Goal: Information Seeking & Learning: Check status

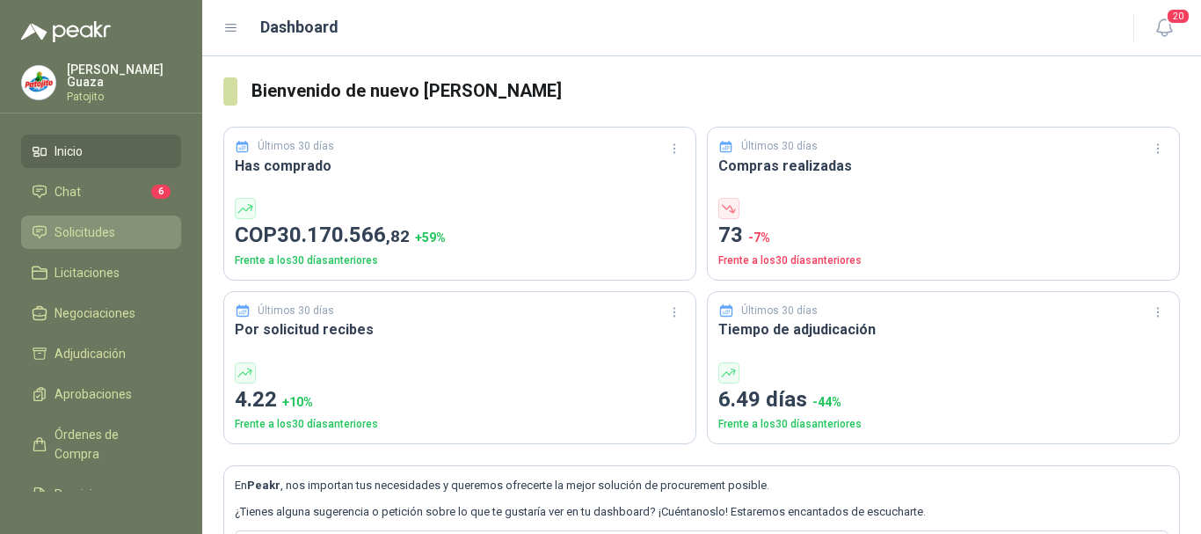
click at [114, 229] on span "Solicitudes" at bounding box center [84, 231] width 61 height 19
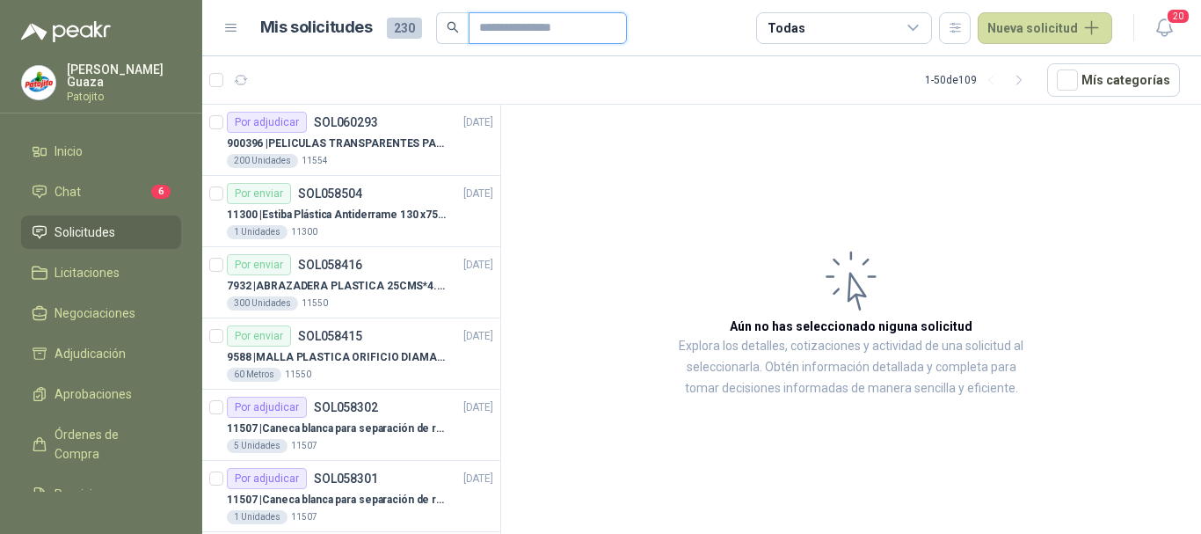
click at [505, 33] on input "text" at bounding box center [540, 28] width 123 height 30
type input "******"
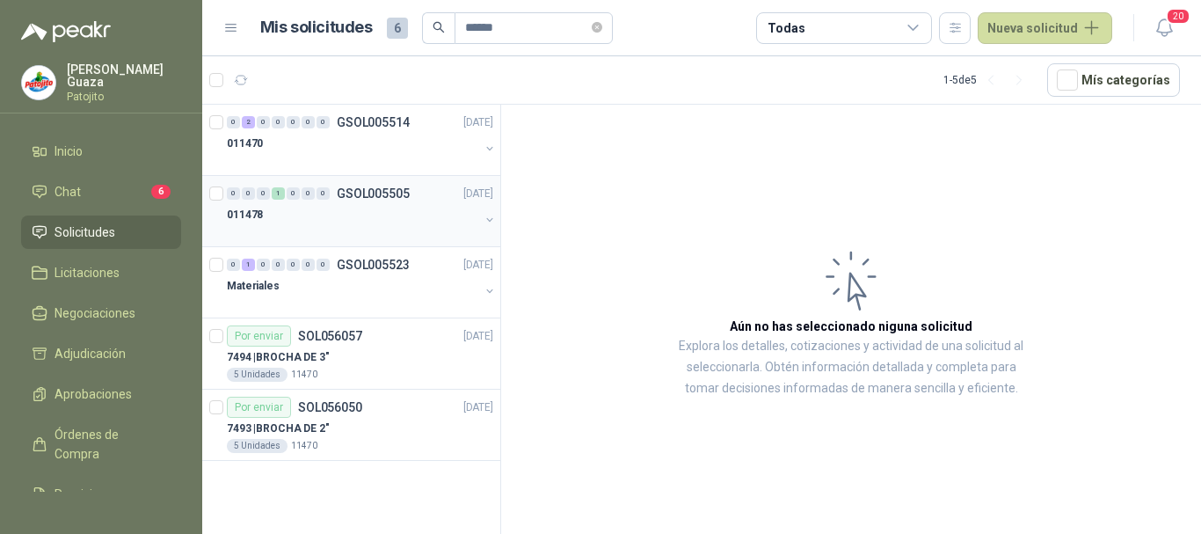
click at [374, 195] on p "GSOL005505" at bounding box center [373, 193] width 73 height 12
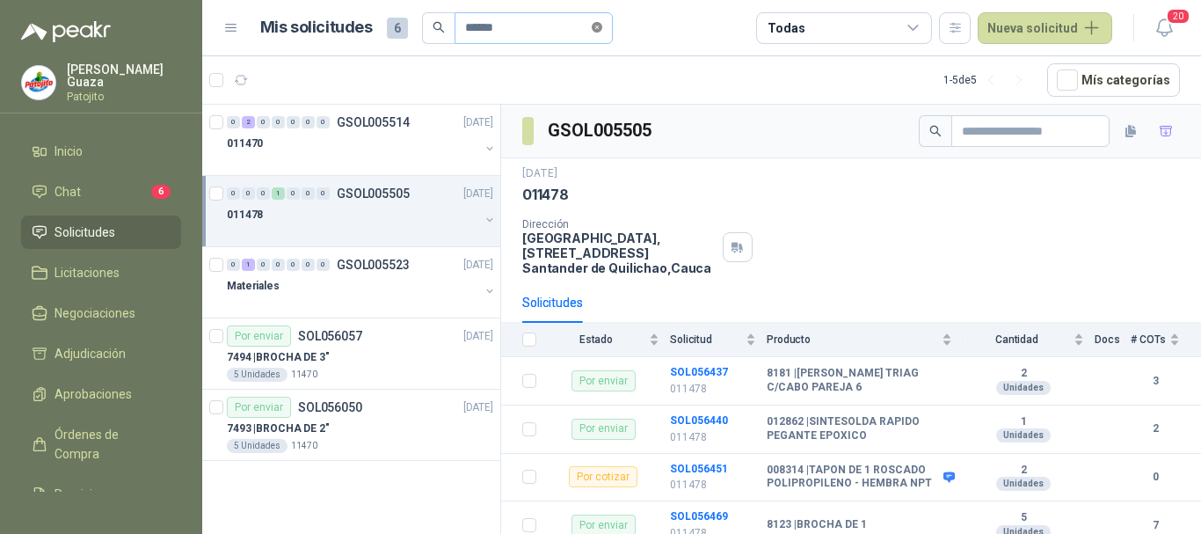
click at [602, 28] on icon "close-circle" at bounding box center [597, 27] width 11 height 11
click at [498, 25] on input "text" at bounding box center [526, 28] width 123 height 30
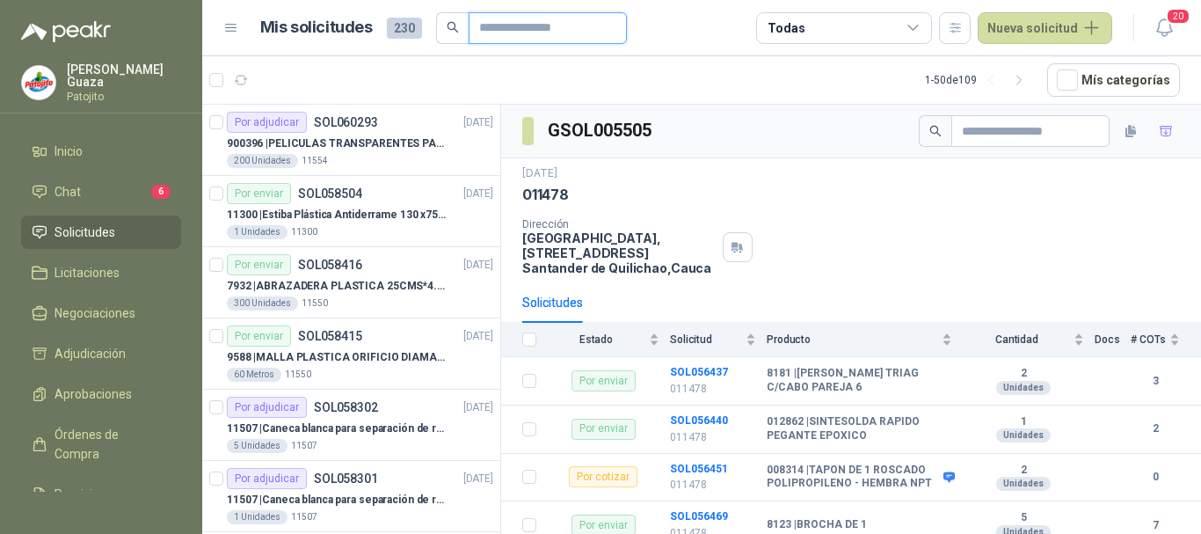
type input "****"
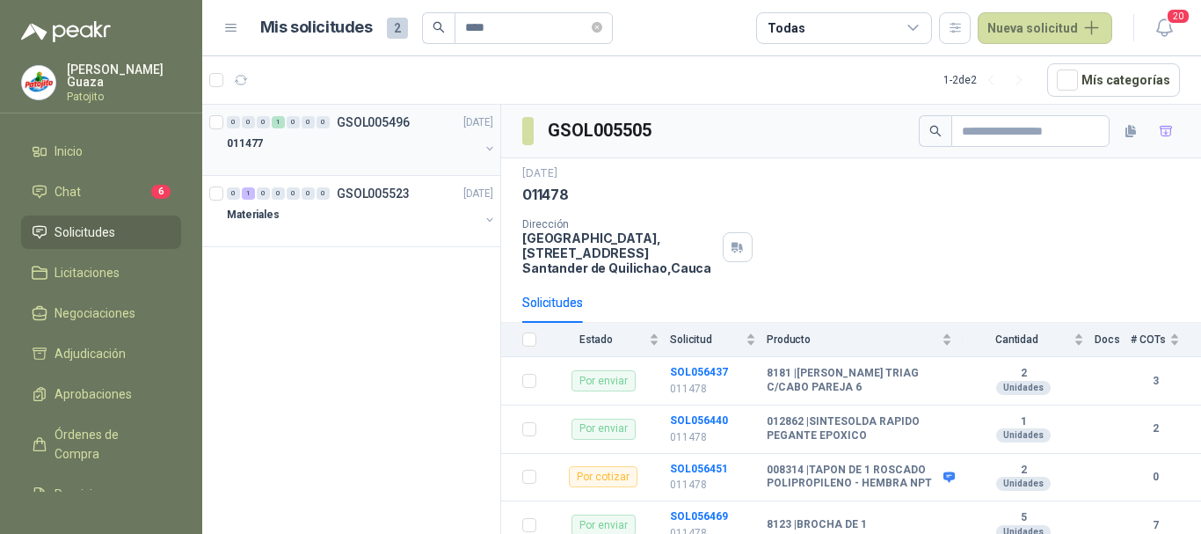
click at [384, 118] on p "GSOL005496" at bounding box center [373, 122] width 73 height 12
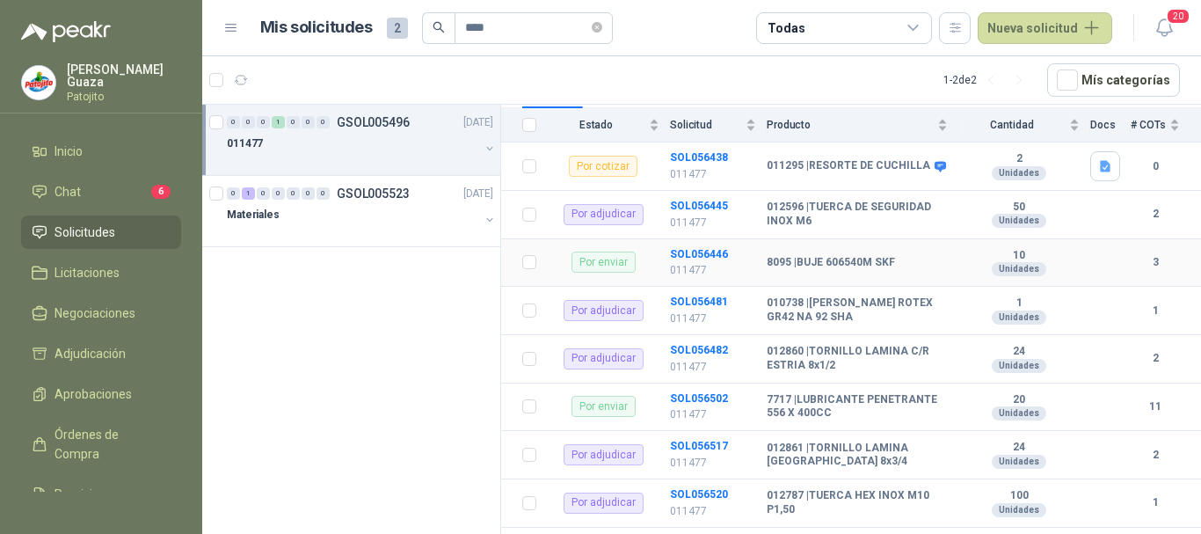
scroll to position [232, 0]
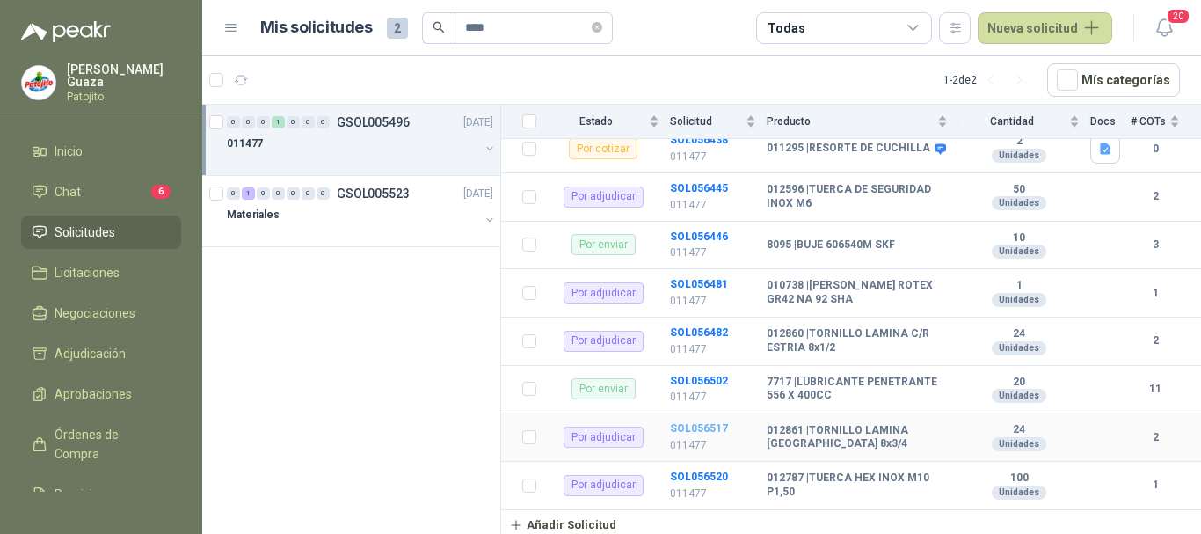
click at [717, 432] on b "SOL056517" at bounding box center [699, 428] width 58 height 12
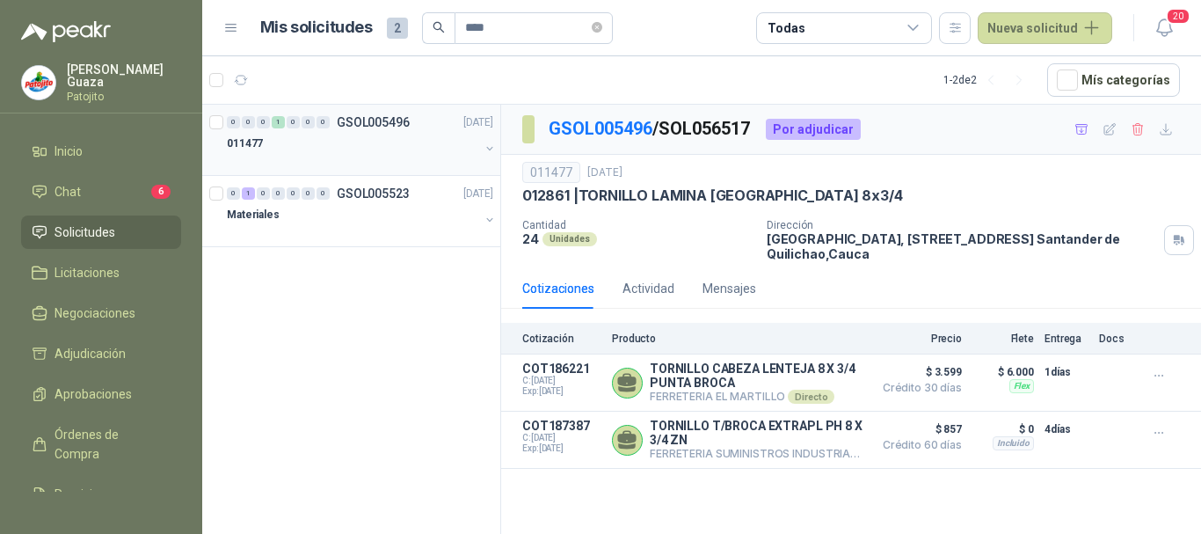
click at [385, 116] on p "GSOL005496" at bounding box center [373, 122] width 73 height 12
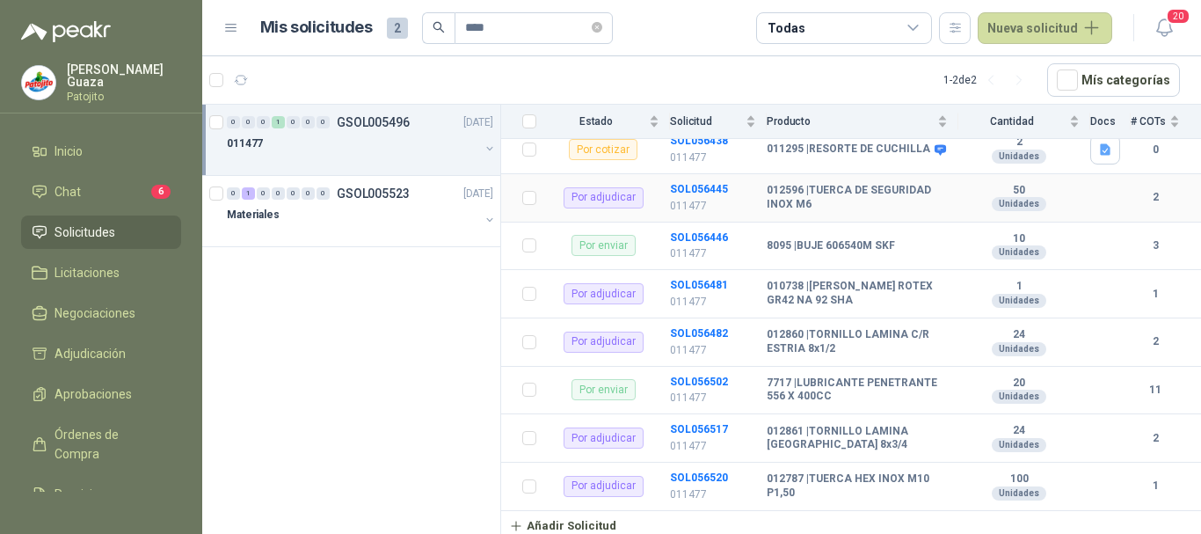
scroll to position [232, 0]
click at [712, 429] on b "SOL056517" at bounding box center [699, 428] width 58 height 12
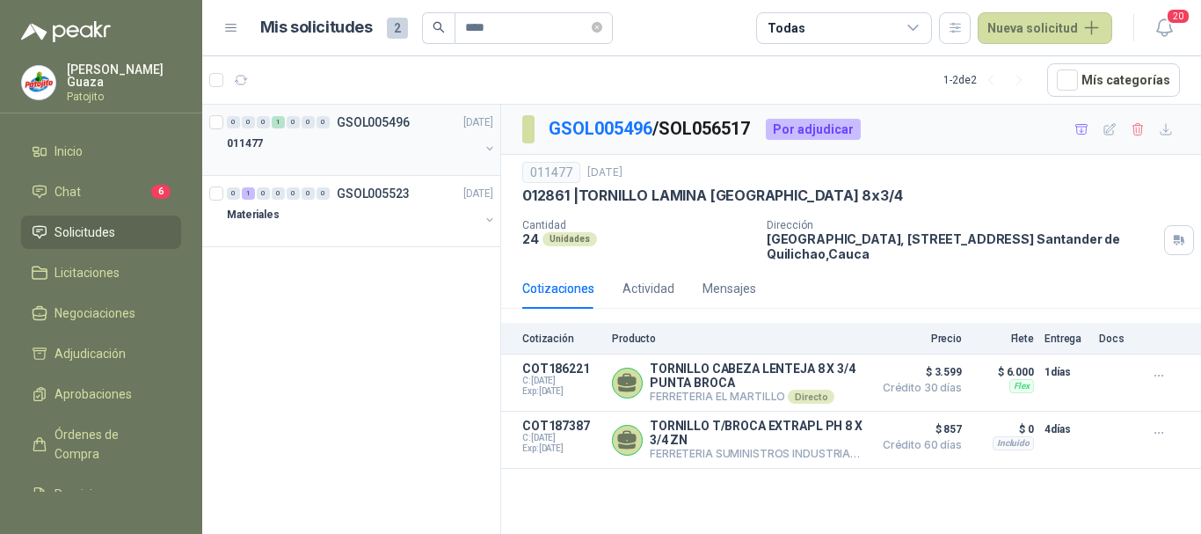
click at [383, 119] on p "GSOL005496" at bounding box center [373, 122] width 73 height 12
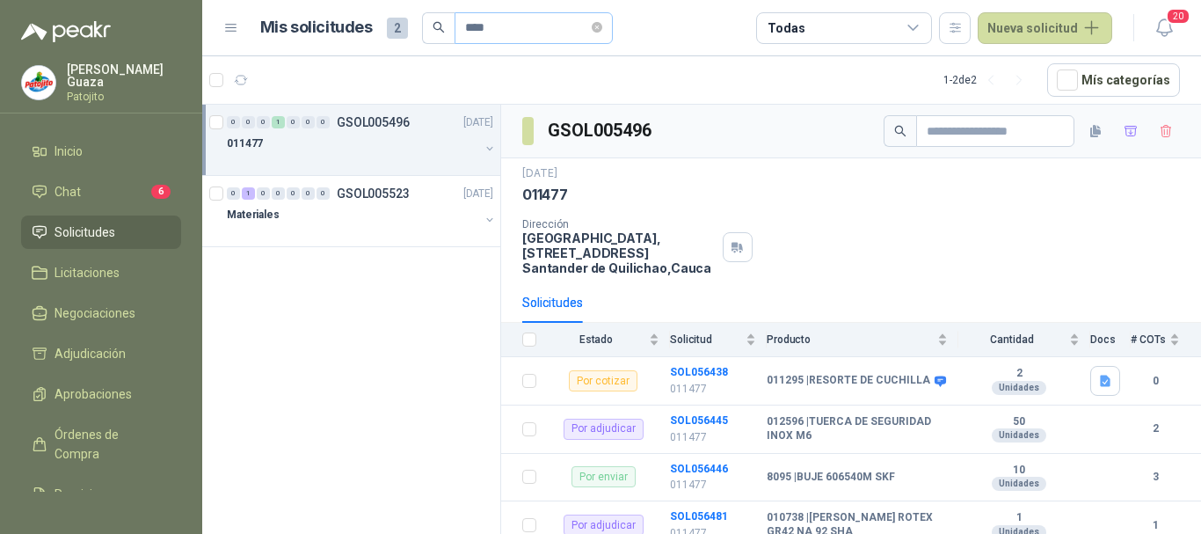
click at [599, 33] on span "****" at bounding box center [533, 28] width 158 height 32
click at [601, 24] on icon "close-circle" at bounding box center [597, 27] width 11 height 11
click at [522, 27] on input "text" at bounding box center [526, 28] width 123 height 30
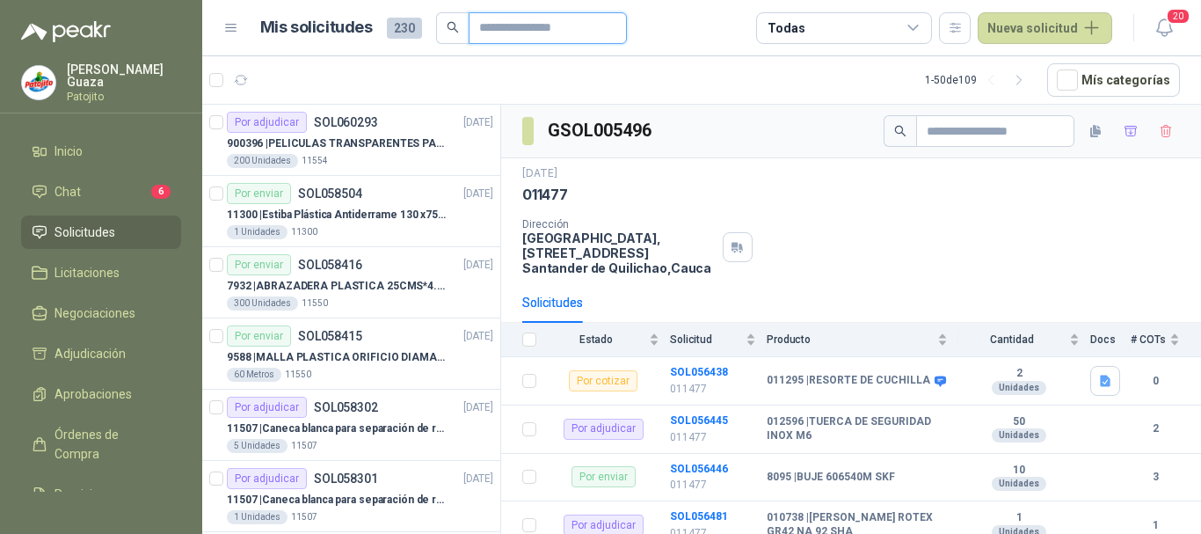
type input "*******"
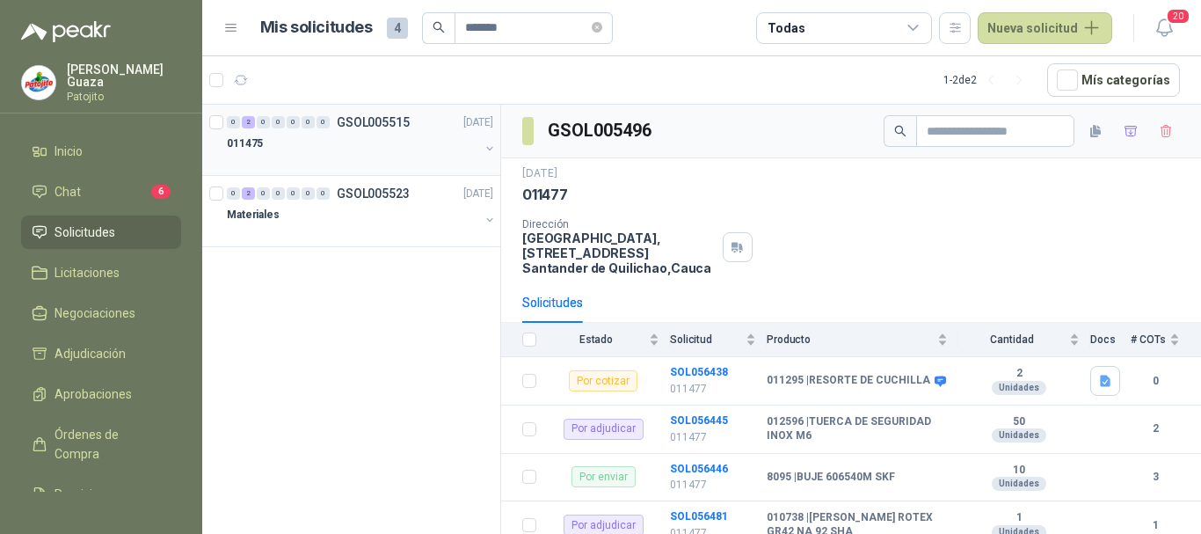
click at [361, 130] on div "0 2 0 0 0 0 0 GSOL005515 [DATE]" at bounding box center [362, 122] width 270 height 21
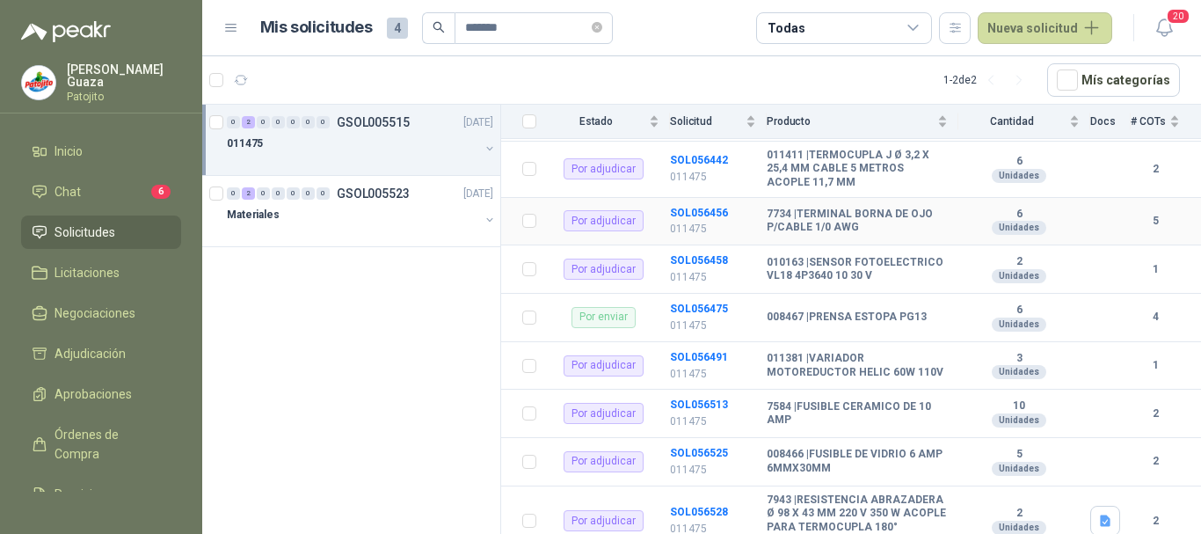
scroll to position [449, 0]
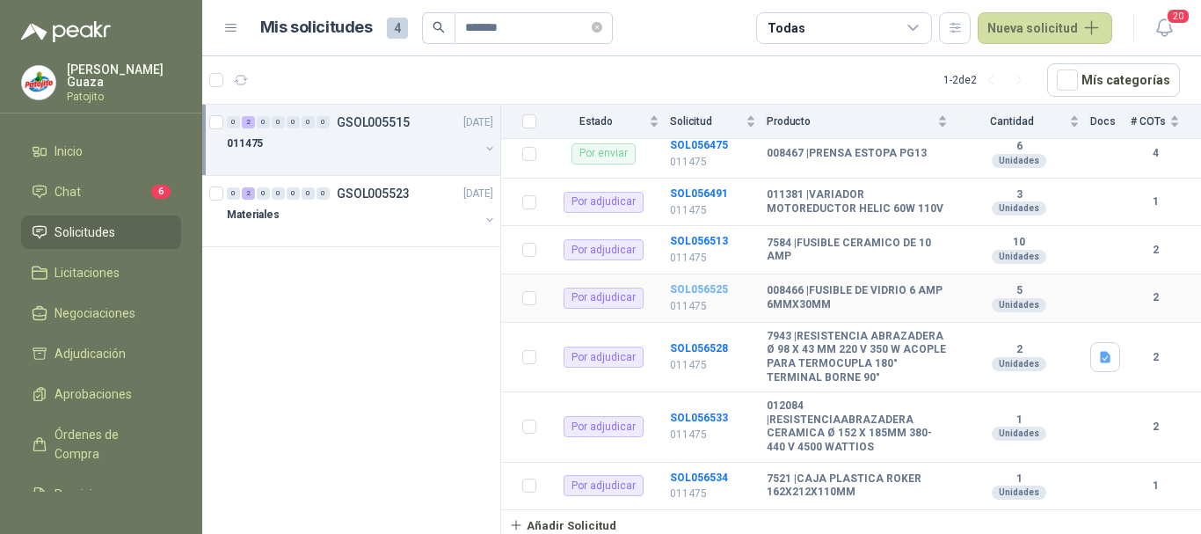
click at [704, 283] on b "SOL056525" at bounding box center [699, 289] width 58 height 12
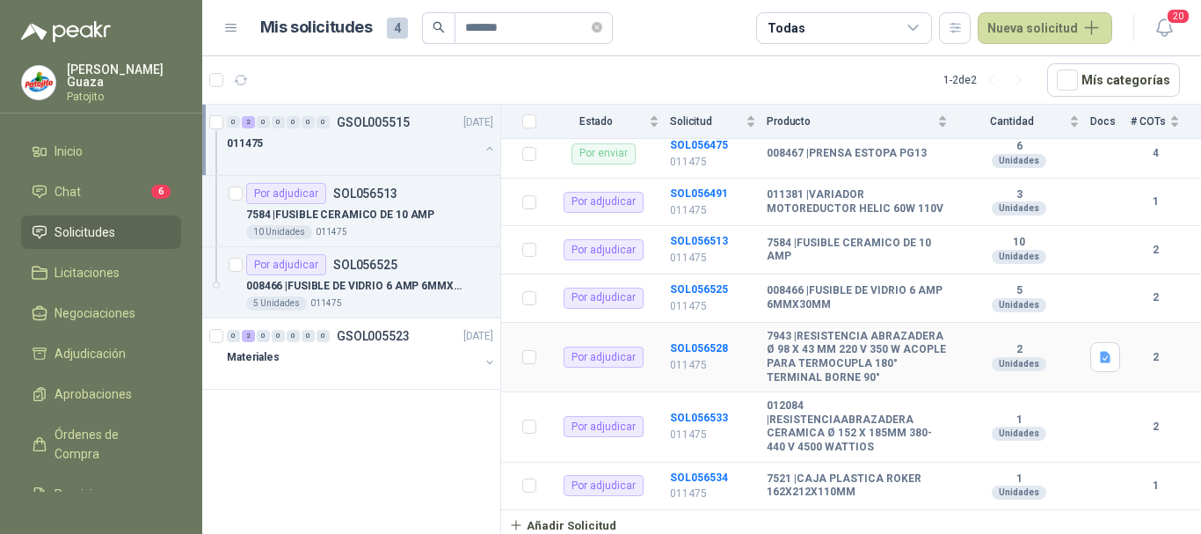
scroll to position [361, 0]
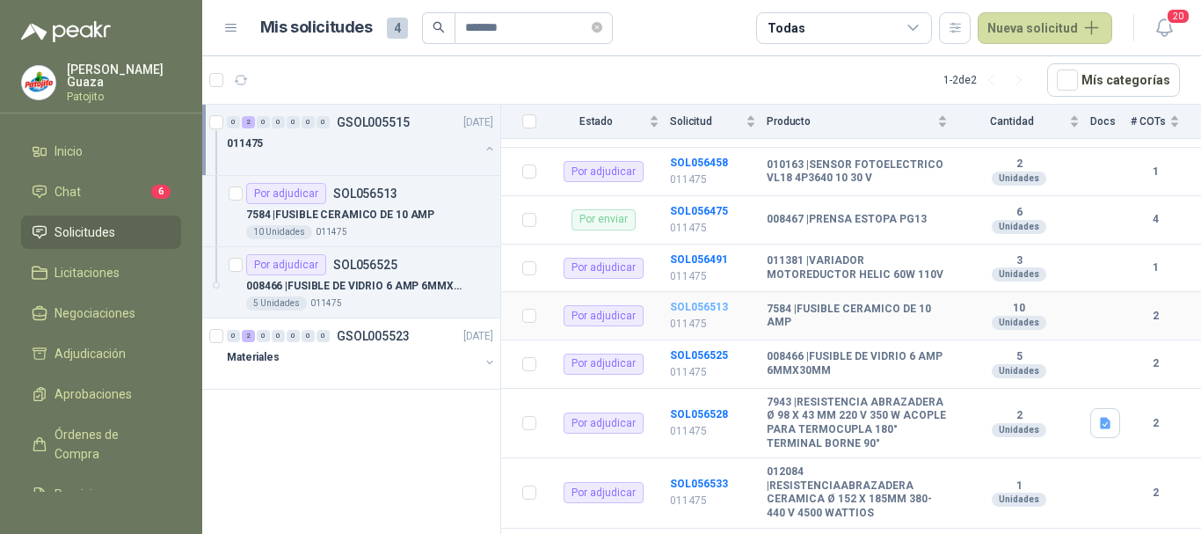
click at [711, 313] on b "SOL056513" at bounding box center [699, 307] width 58 height 12
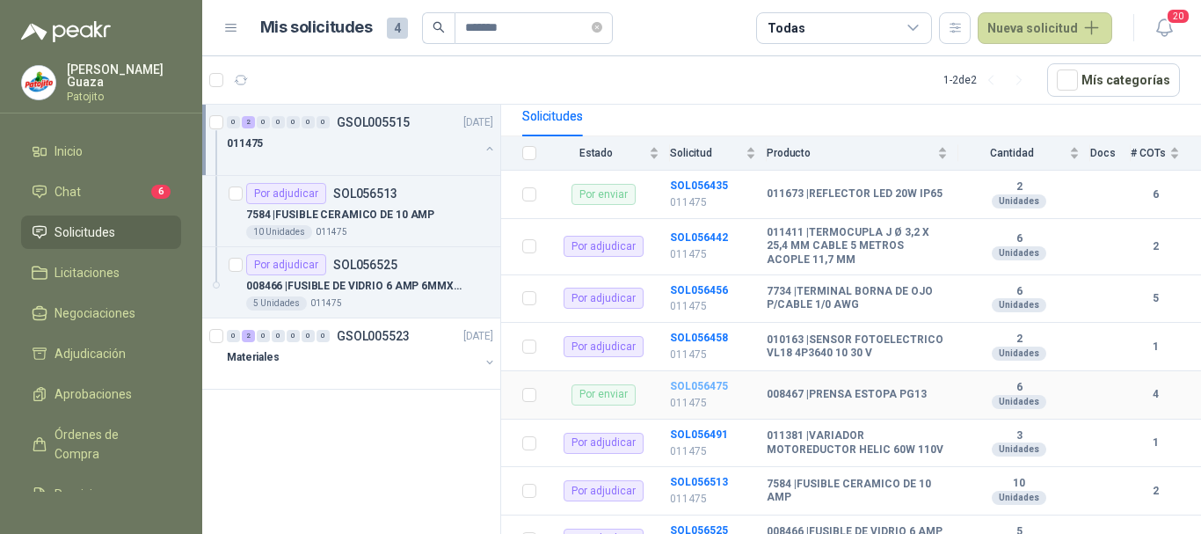
scroll to position [185, 0]
click at [694, 339] on b "SOL056458" at bounding box center [699, 338] width 58 height 12
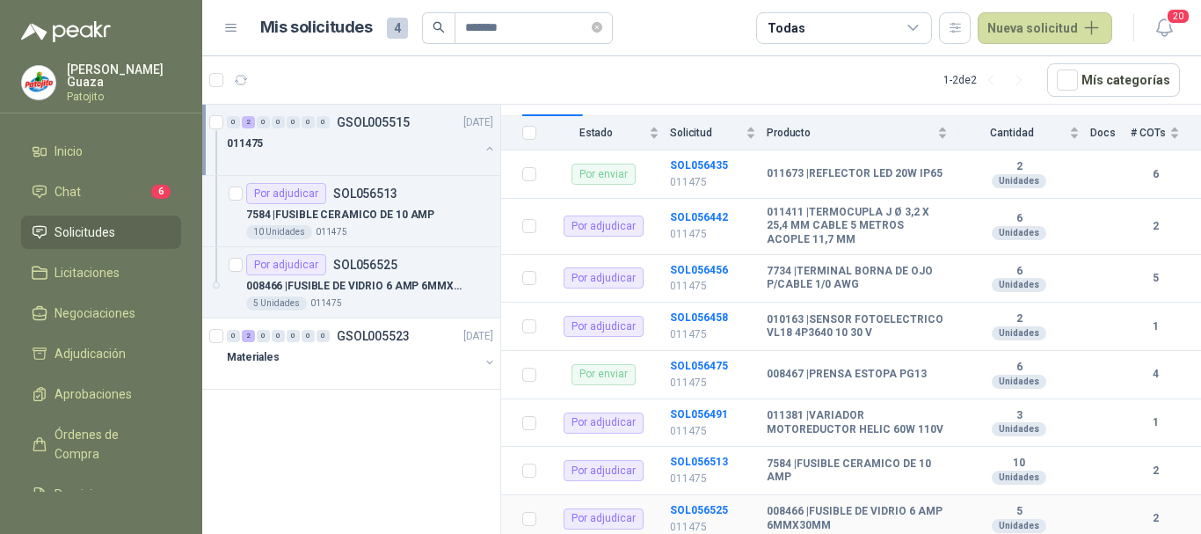
scroll to position [176, 0]
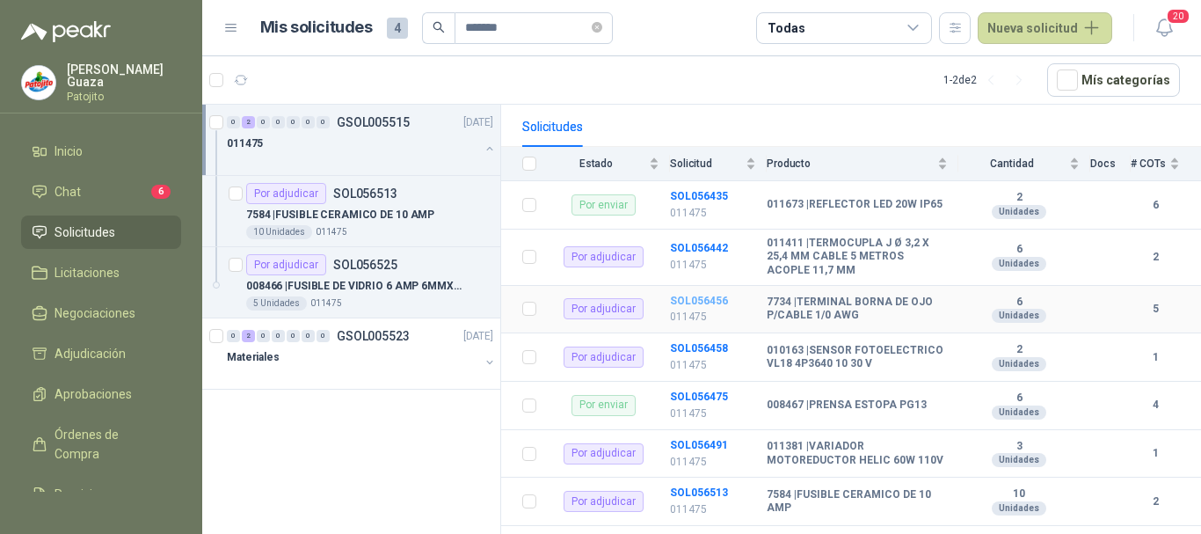
drag, startPoint x: 692, startPoint y: 303, endPoint x: 696, endPoint y: 327, distance: 24.1
click at [691, 303] on b "SOL056456" at bounding box center [699, 300] width 58 height 12
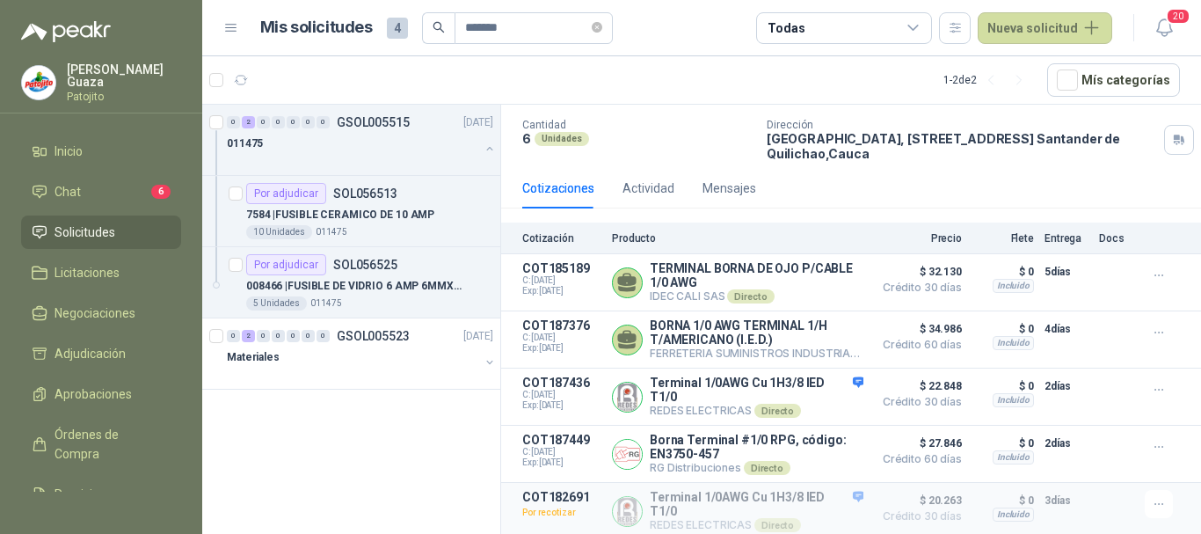
scroll to position [109, 0]
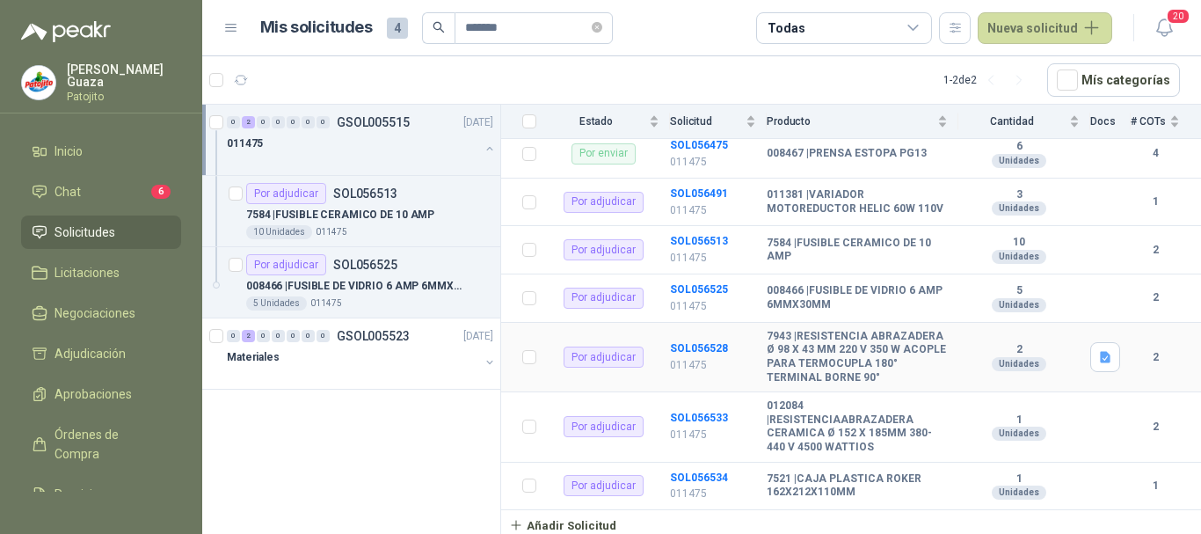
scroll to position [449, 0]
click at [699, 283] on b "SOL056525" at bounding box center [699, 289] width 58 height 12
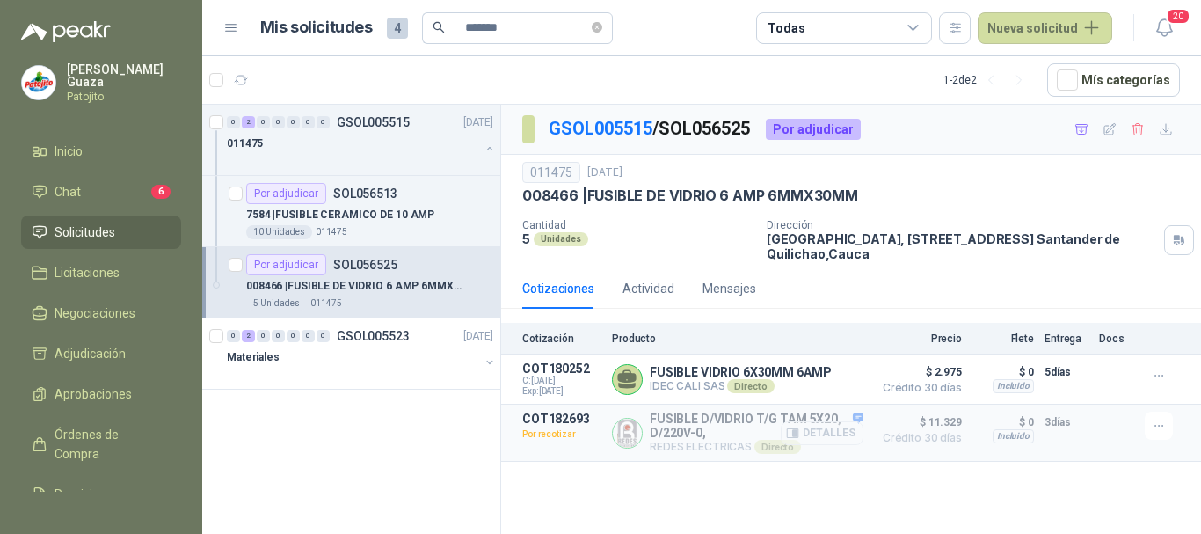
click at [788, 441] on button "Detalles" at bounding box center [822, 433] width 83 height 24
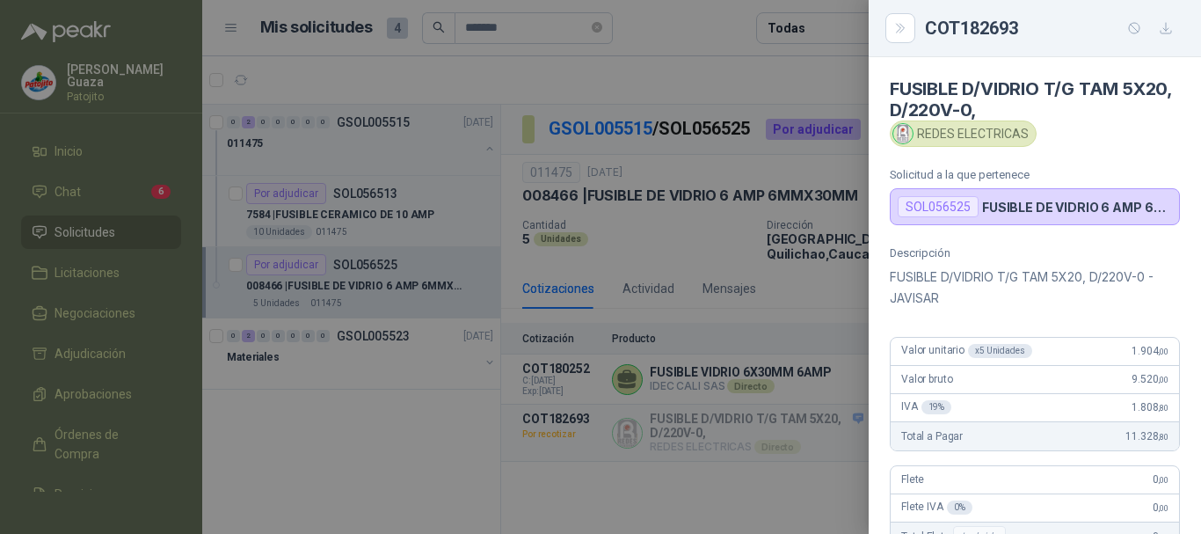
click at [630, 280] on div at bounding box center [600, 267] width 1201 height 534
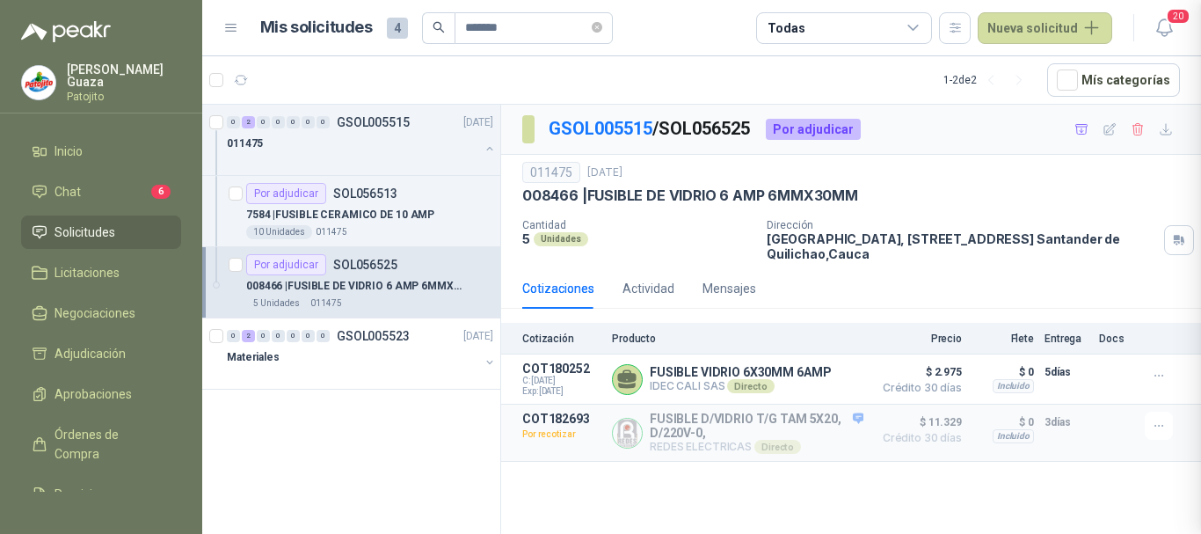
scroll to position [510, 0]
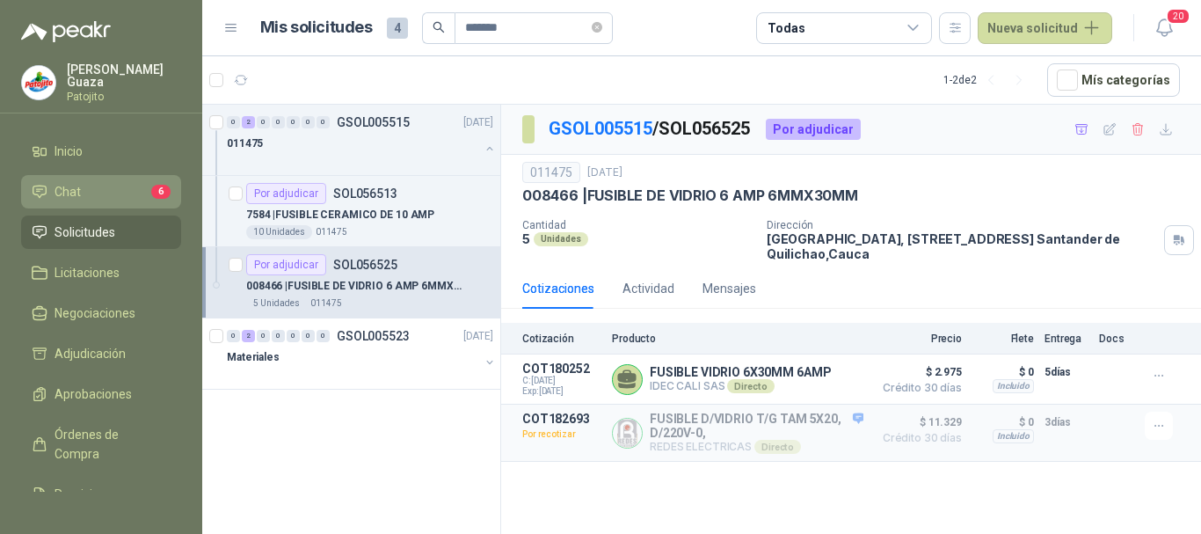
click at [98, 192] on li "Chat 6" at bounding box center [101, 191] width 139 height 19
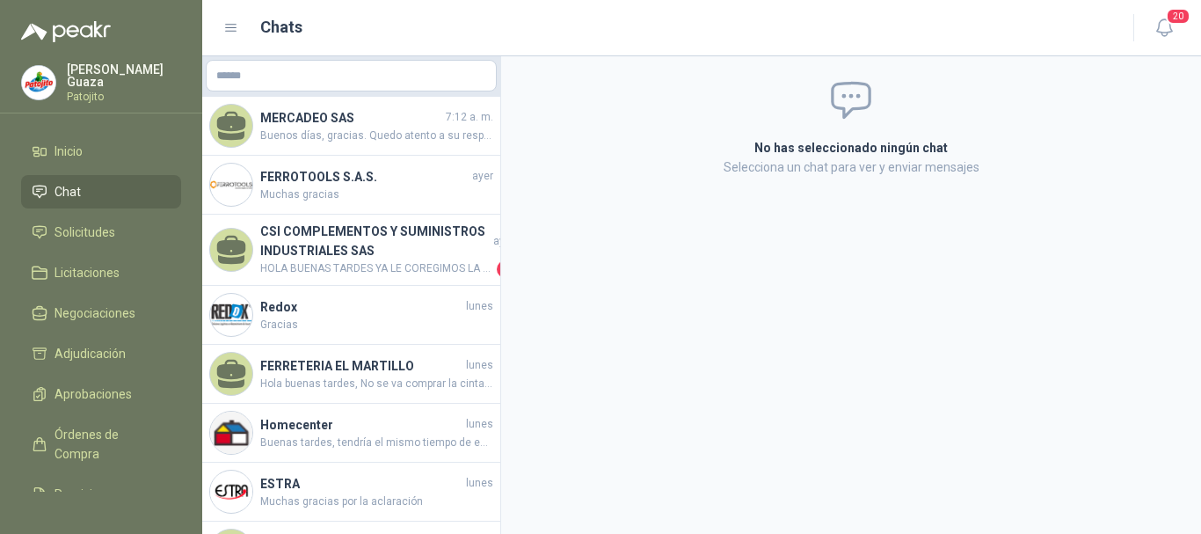
click at [252, 116] on div "MERCADEO SAS 7:12 a. m. Buenos días, gracias. Quedo atento a su respuesta" at bounding box center [351, 126] width 298 height 59
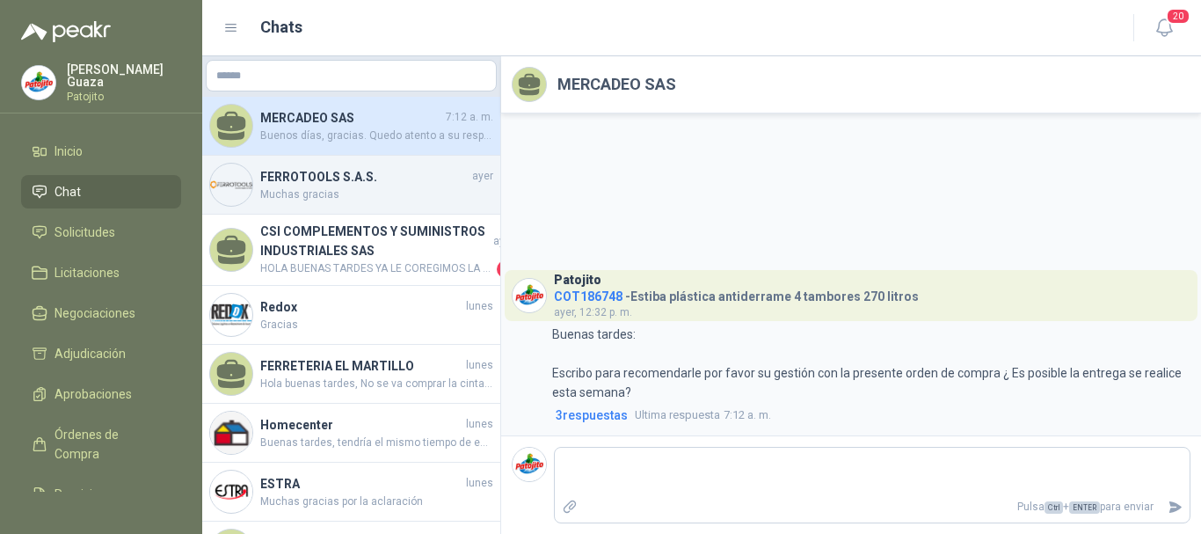
click at [352, 181] on h4 "FERROTOOLS S.A.S." at bounding box center [364, 176] width 208 height 19
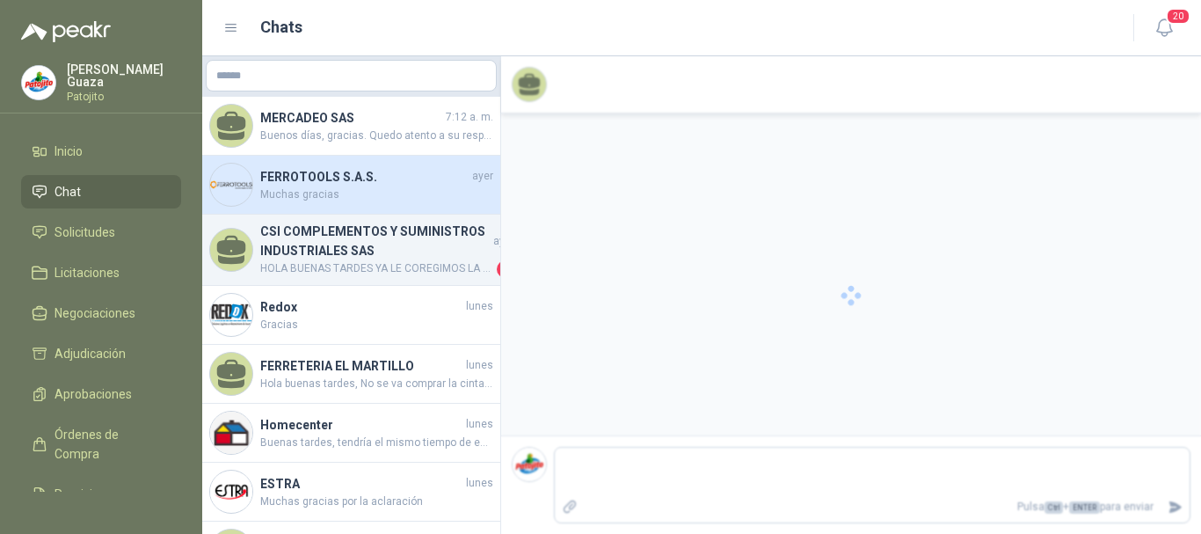
scroll to position [1029, 0]
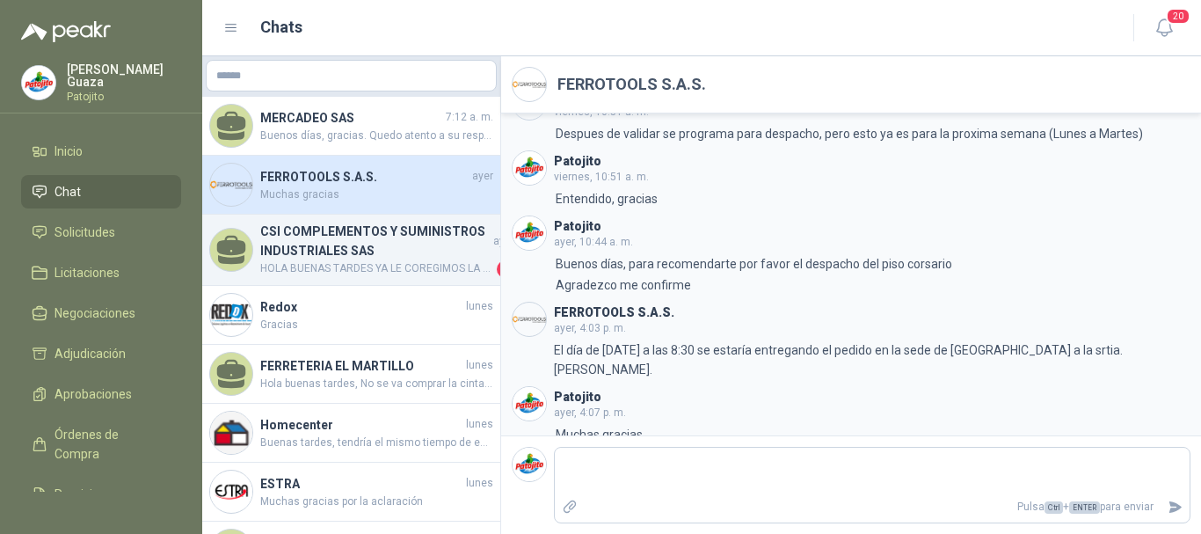
click at [427, 259] on h4 "CSI COMPLEMENTOS Y SUMINISTROS INDUSTRIALES SAS" at bounding box center [374, 241] width 229 height 39
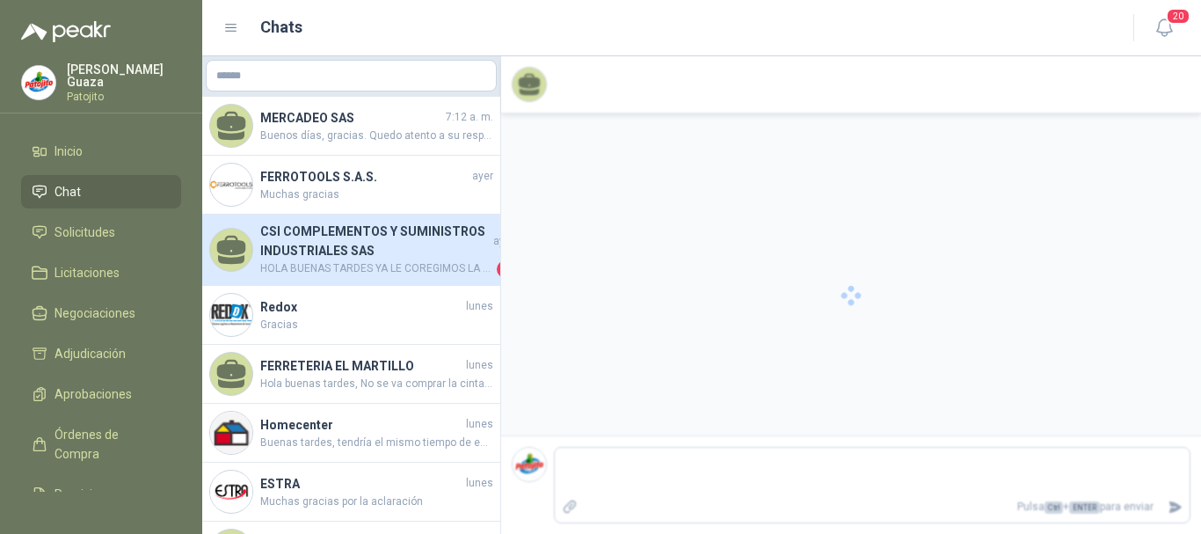
scroll to position [989, 0]
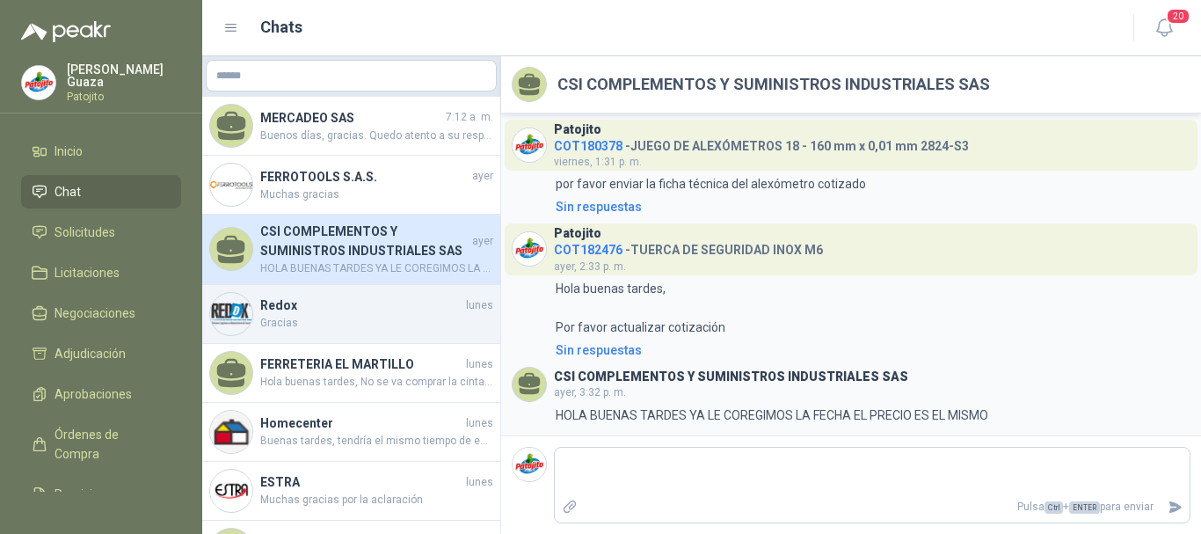
click at [296, 309] on h4 "Redox" at bounding box center [361, 304] width 202 height 19
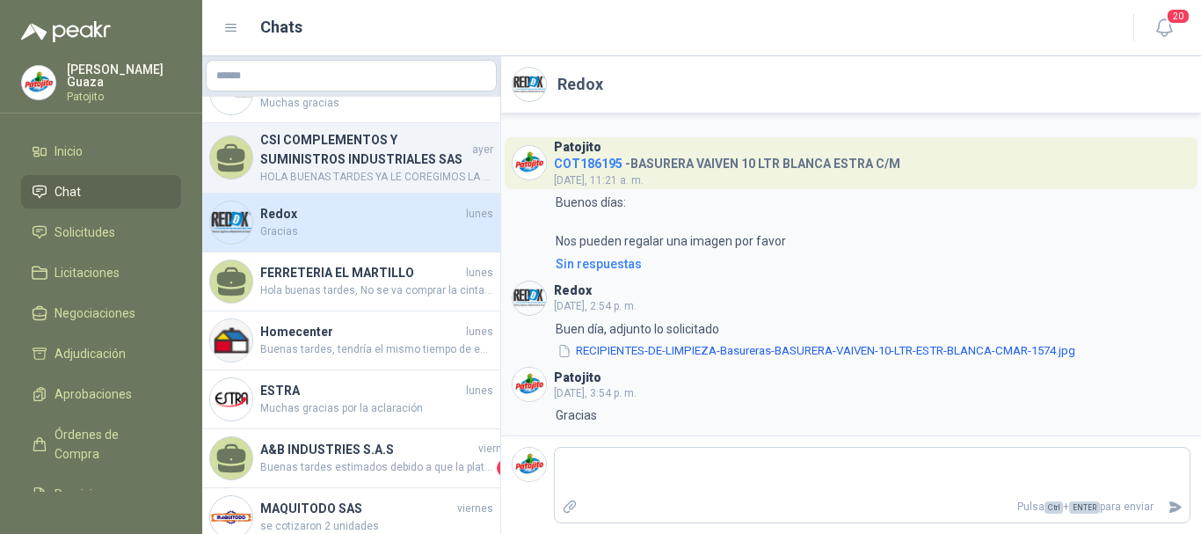
scroll to position [176, 0]
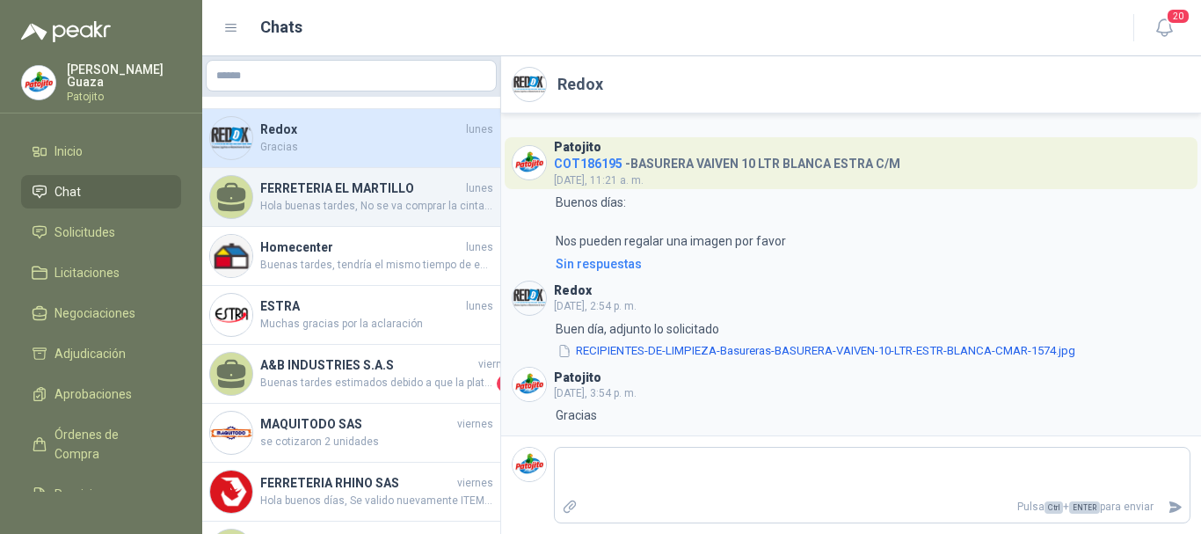
click at [298, 224] on div "FERRETERIA EL MARTILLO [DATE] Hola buenas tardes, No se va comprar la cinta, ya…" at bounding box center [351, 197] width 298 height 59
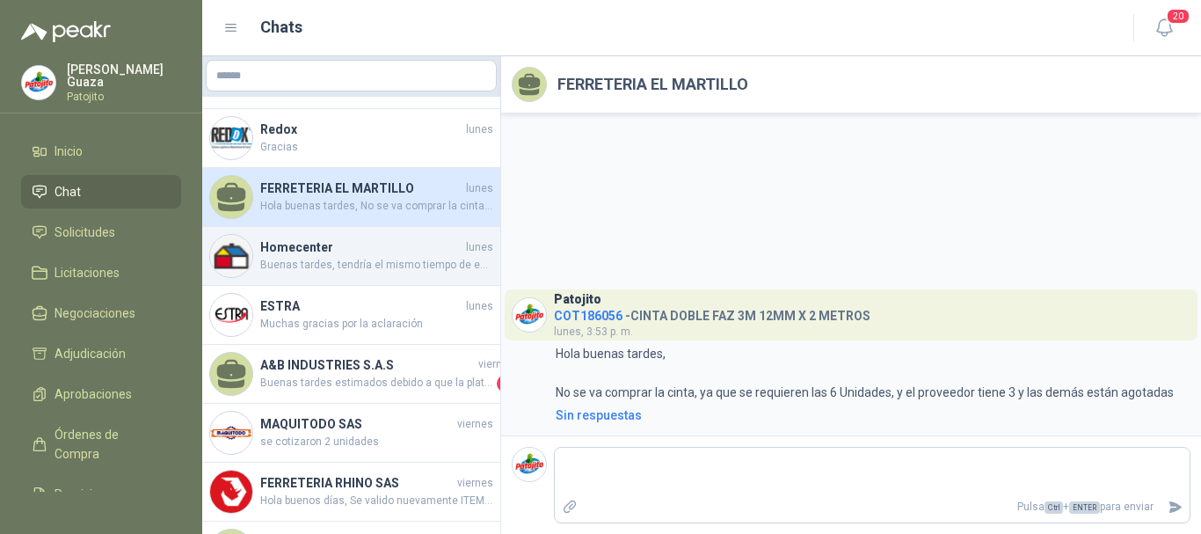
click at [359, 253] on h4 "Homecenter" at bounding box center [361, 246] width 202 height 19
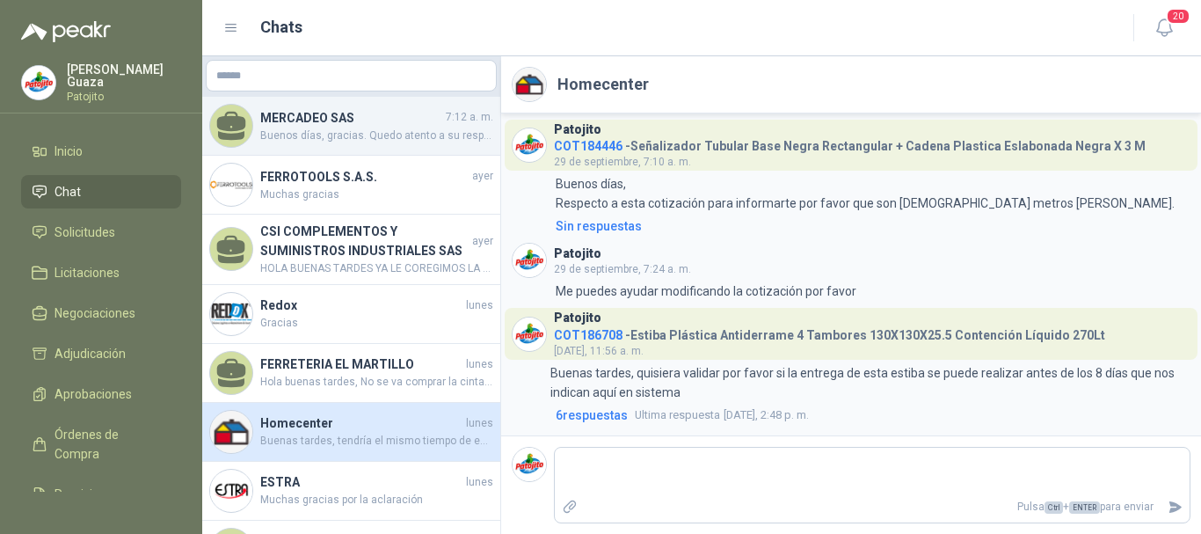
click at [385, 140] on span "Buenos días, gracias. Quedo atento a su respuesta" at bounding box center [376, 135] width 233 height 17
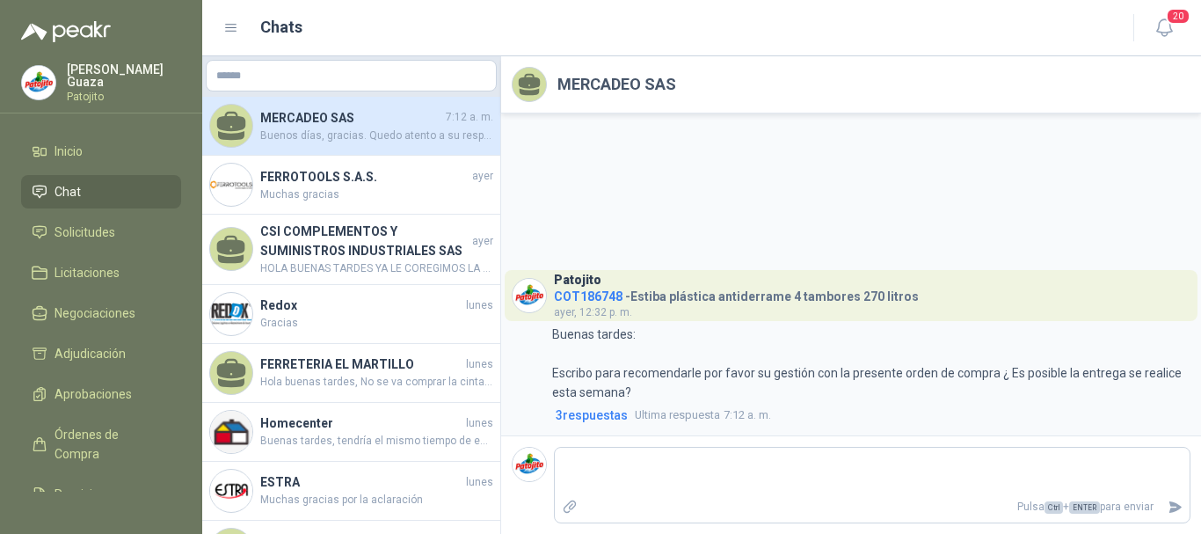
click at [47, 255] on ul "Inicio Chat Solicitudes Licitaciones Negociaciones Adjudicación Aprobaciones Ór…" at bounding box center [101, 312] width 202 height 357
click at [87, 234] on span "Solicitudes" at bounding box center [84, 231] width 61 height 19
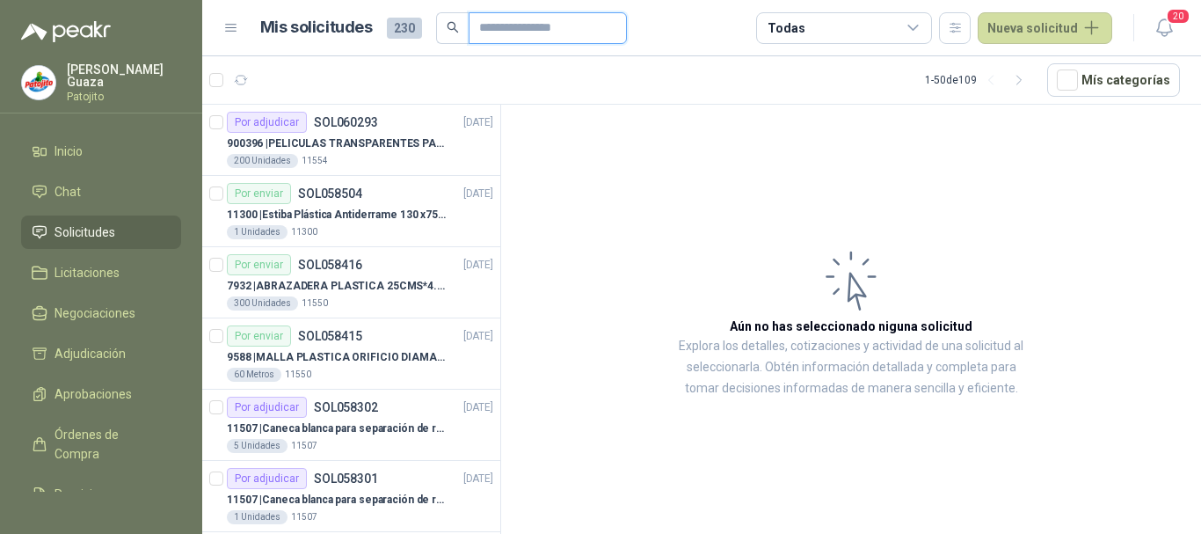
click at [515, 40] on input "text" at bounding box center [540, 28] width 123 height 30
type input "******"
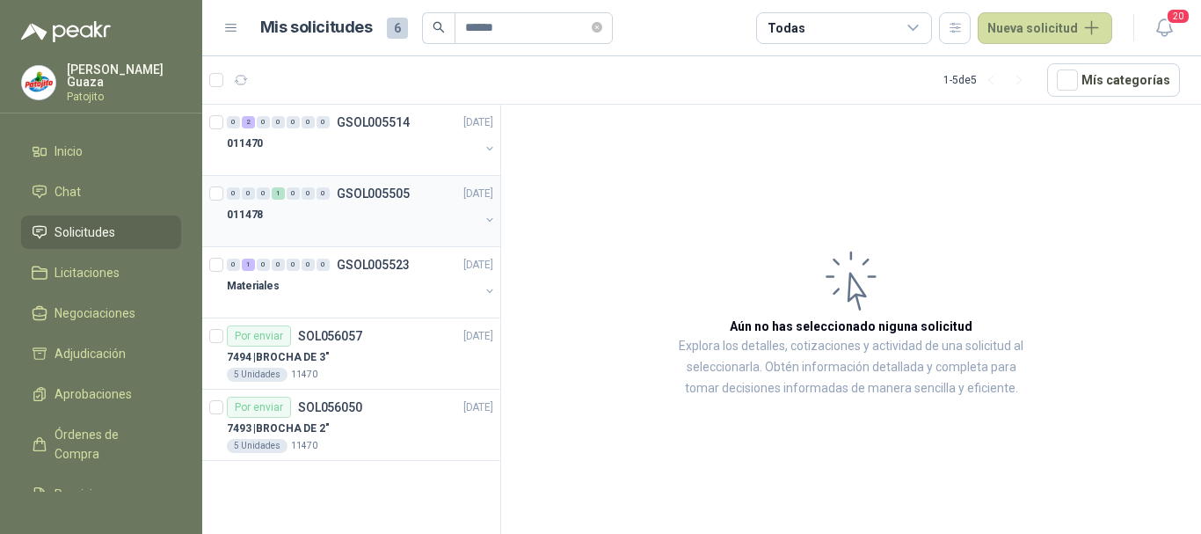
click at [352, 195] on p "GSOL005505" at bounding box center [373, 193] width 73 height 12
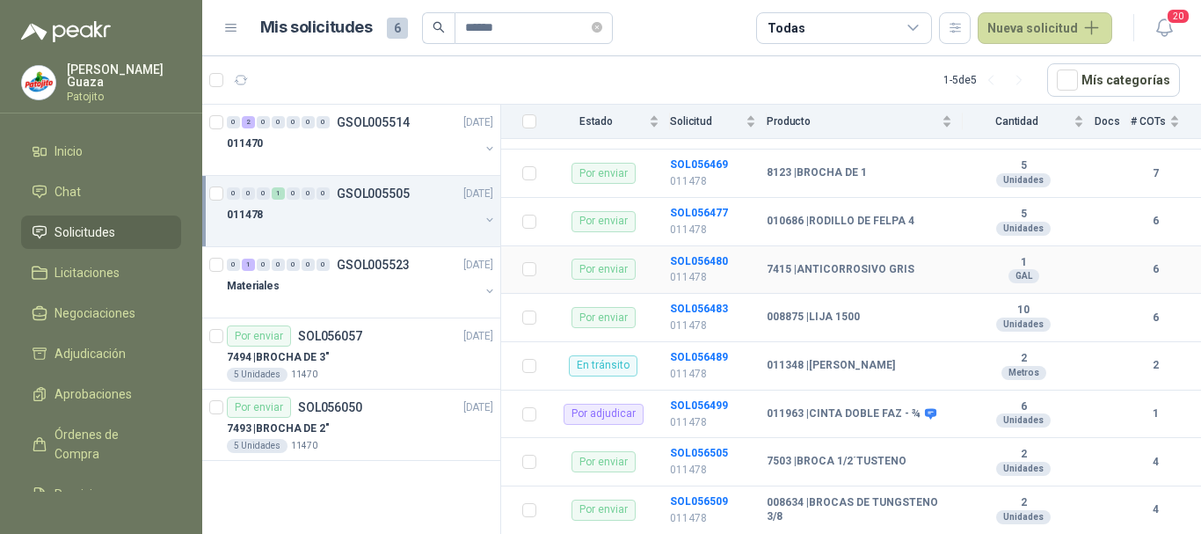
scroll to position [425, 0]
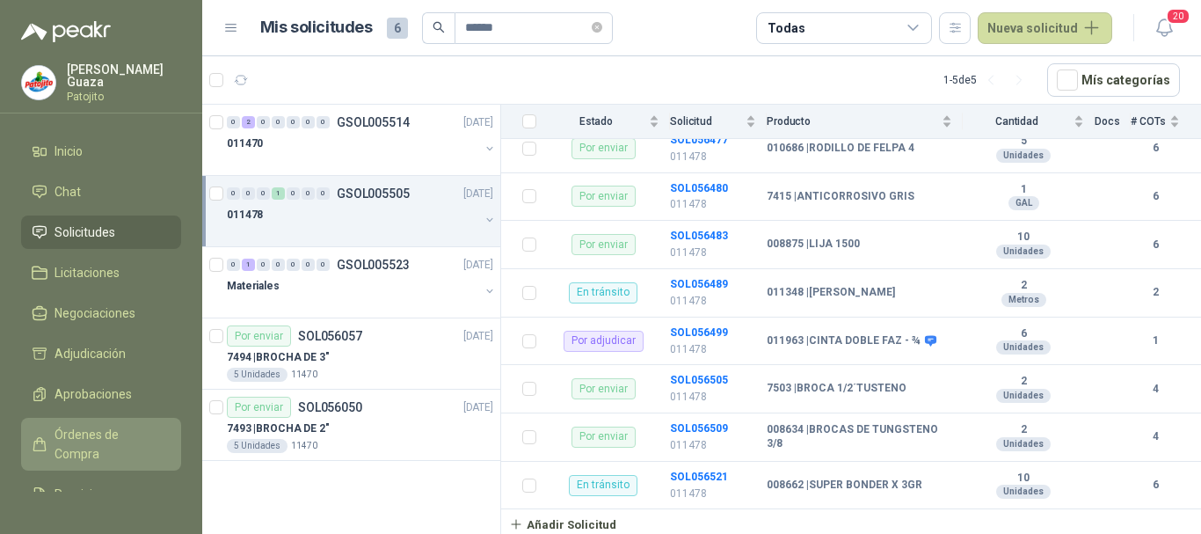
click at [91, 429] on span "Órdenes de Compra" at bounding box center [109, 444] width 110 height 39
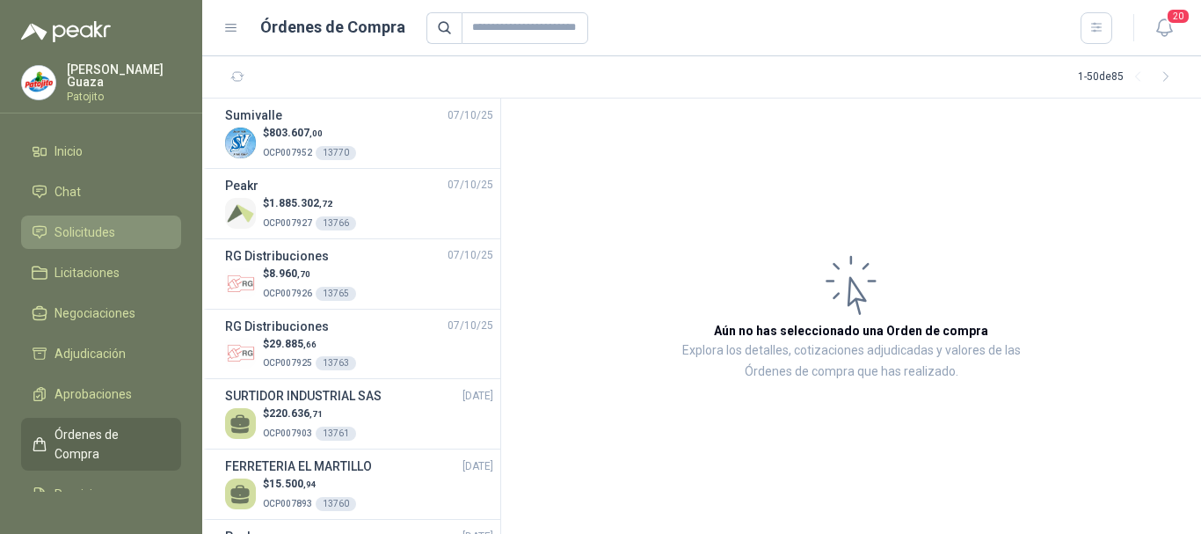
click at [42, 221] on link "Solicitudes" at bounding box center [101, 231] width 160 height 33
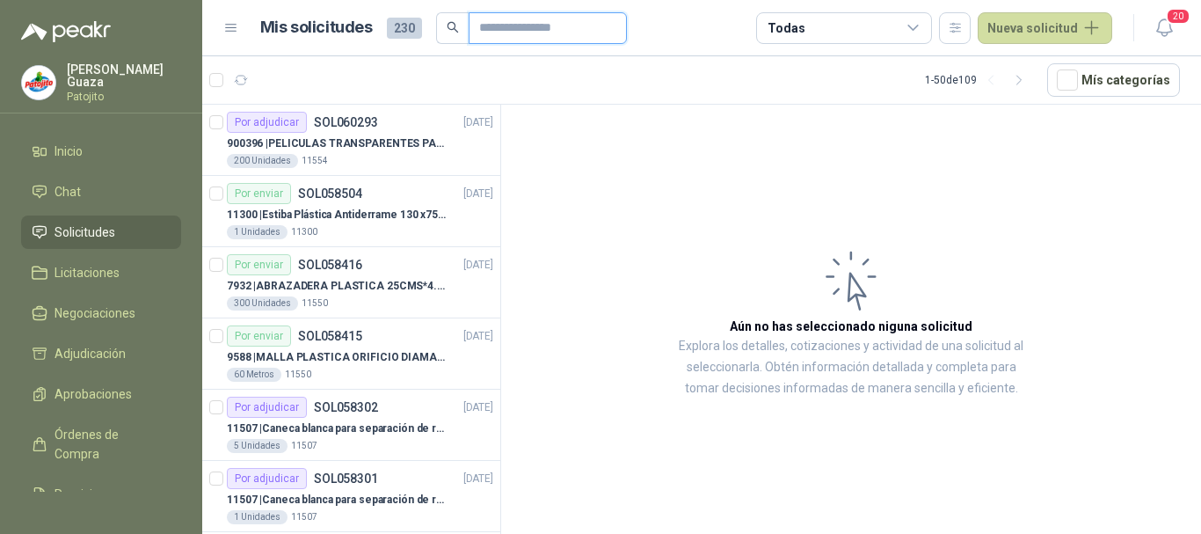
click at [492, 39] on input "text" at bounding box center [540, 28] width 123 height 30
type input "*******"
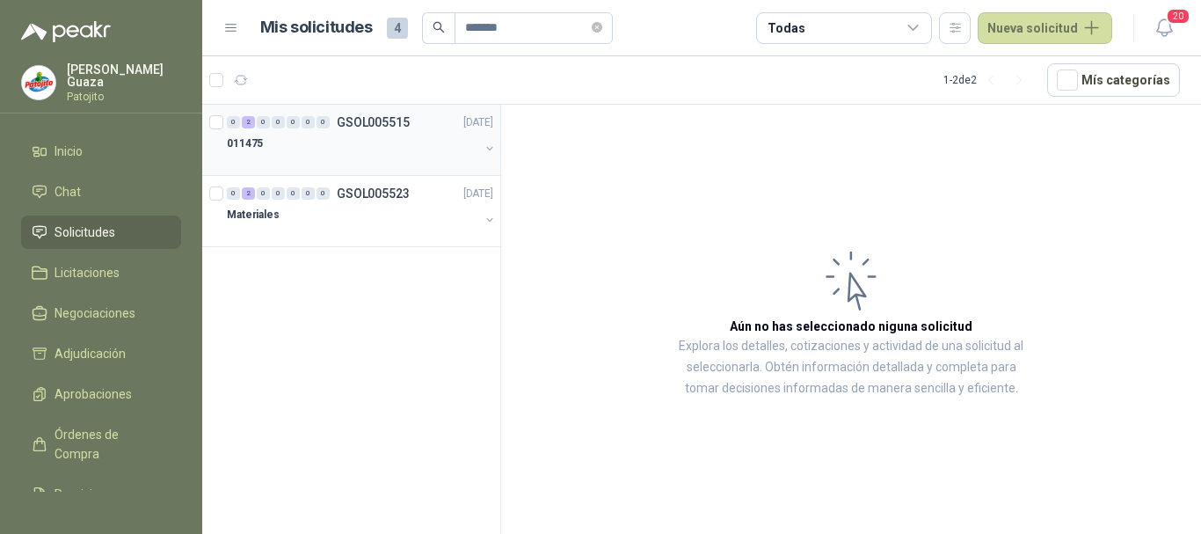
click at [386, 127] on p "GSOL005515" at bounding box center [373, 122] width 73 height 12
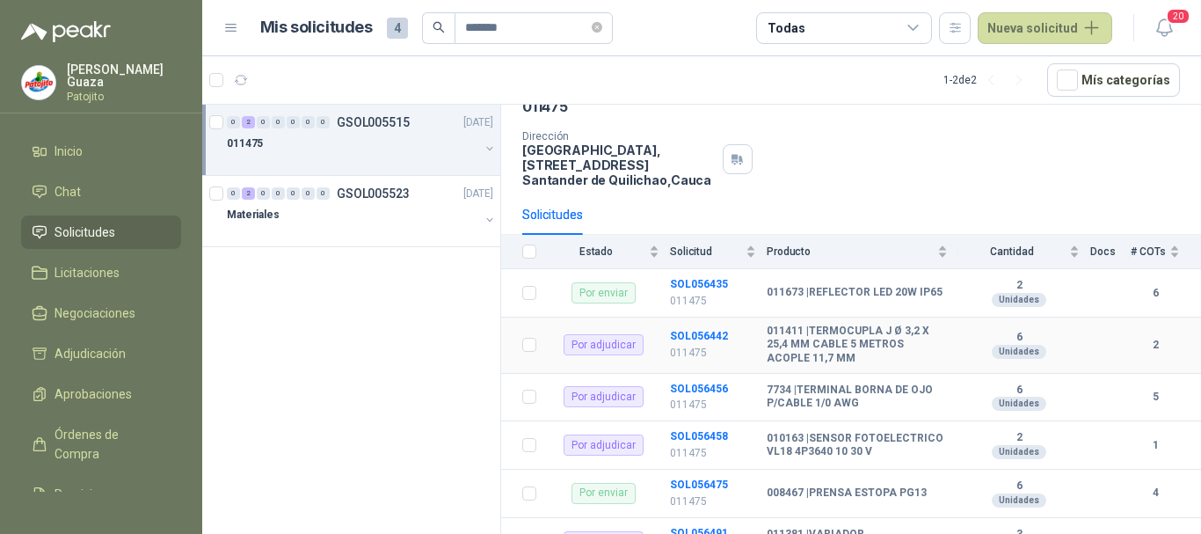
scroll to position [176, 0]
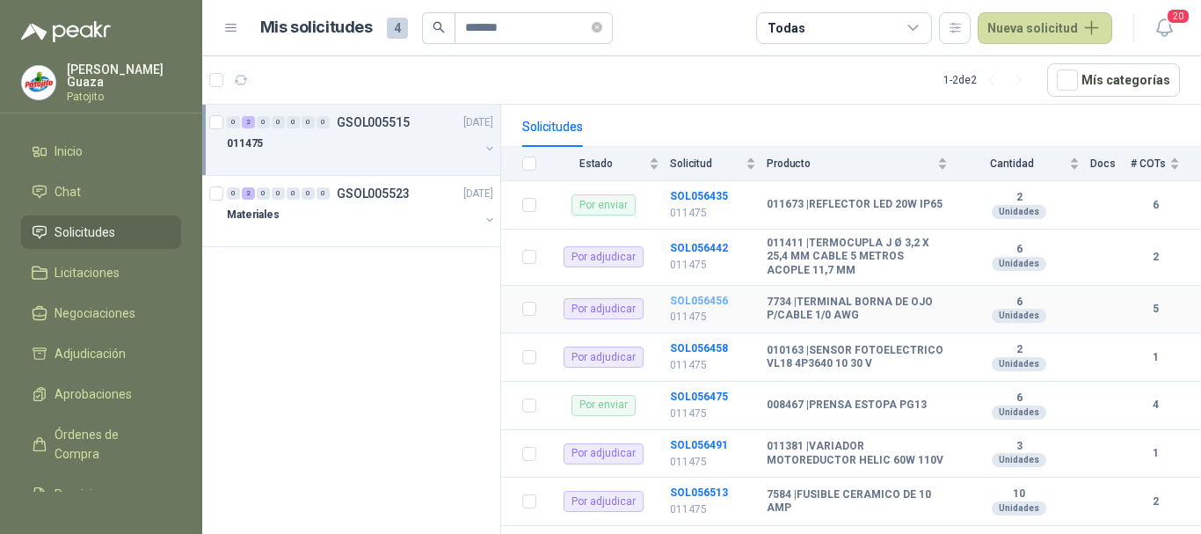
click at [712, 299] on b "SOL056456" at bounding box center [699, 300] width 58 height 12
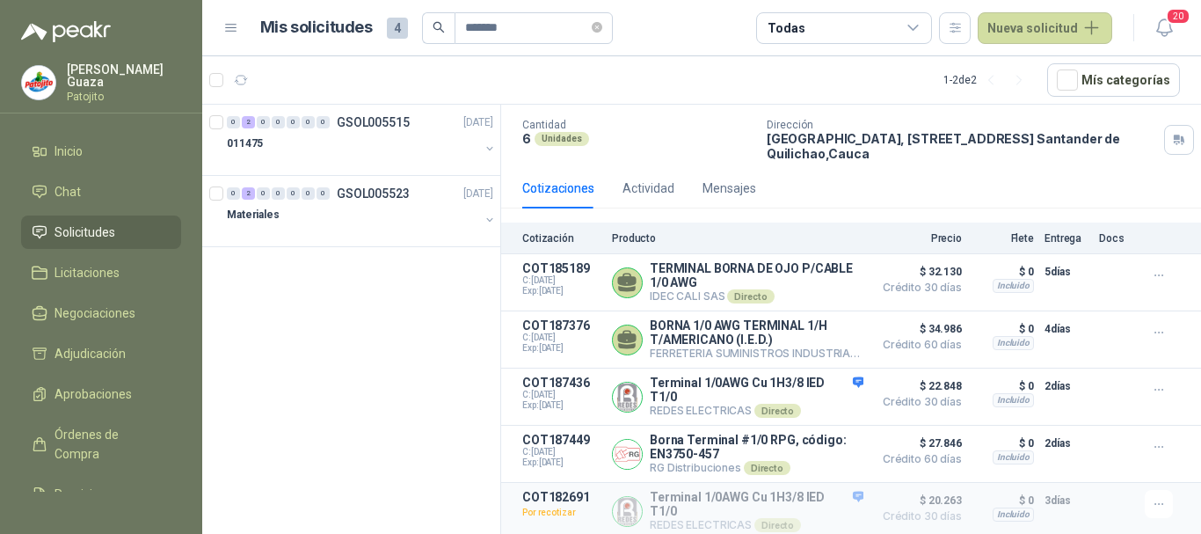
scroll to position [109, 0]
click at [390, 124] on p "GSOL005515" at bounding box center [373, 122] width 73 height 12
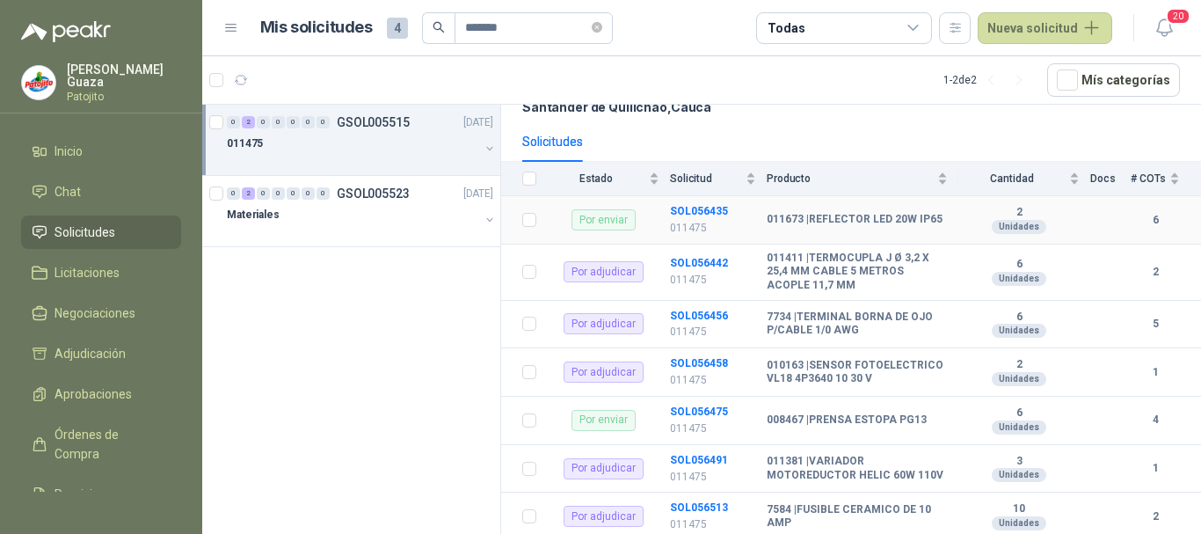
scroll to position [176, 0]
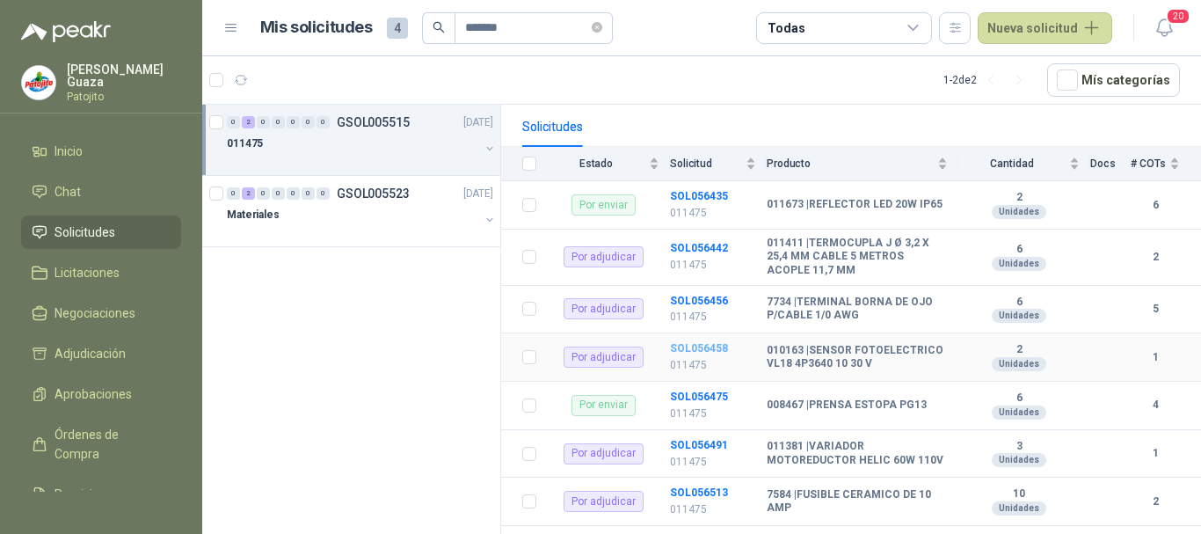
click at [712, 354] on b "SOL056458" at bounding box center [699, 348] width 58 height 12
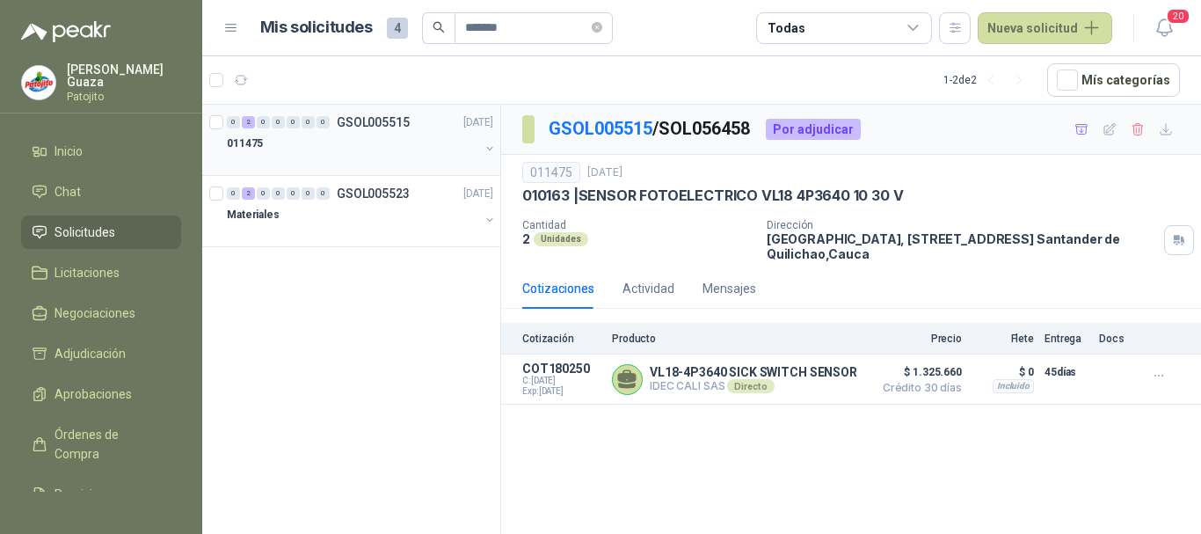
click at [381, 128] on p "GSOL005515" at bounding box center [373, 122] width 73 height 12
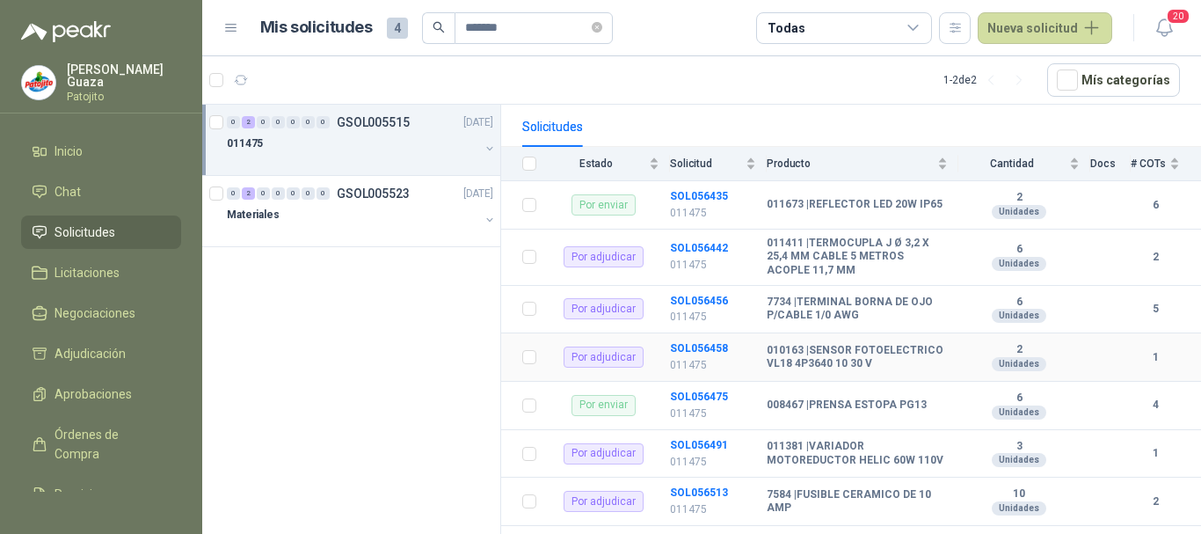
scroll to position [264, 0]
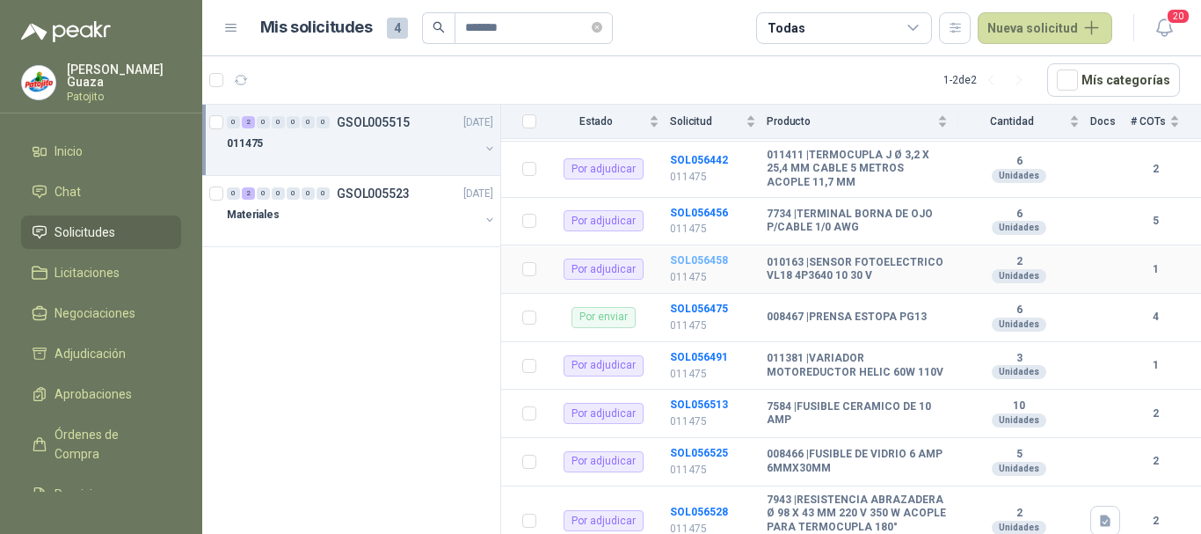
click at [681, 266] on b "SOL056458" at bounding box center [699, 260] width 58 height 12
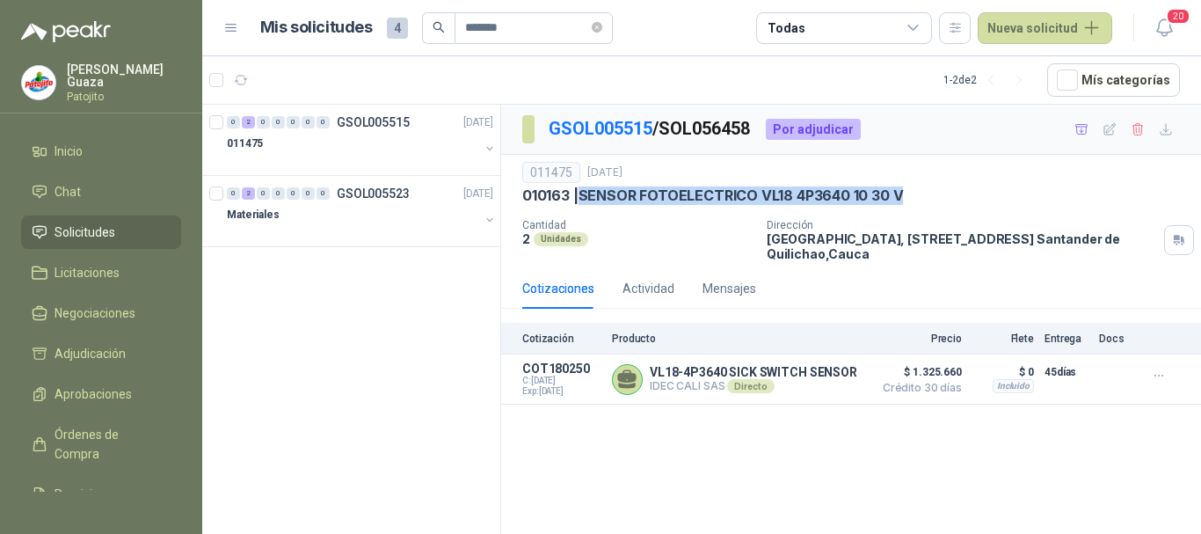
drag, startPoint x: 584, startPoint y: 202, endPoint x: 904, endPoint y: 200, distance: 320.0
click at [903, 200] on p "010163 | SENSOR FOTOELECTRICO VL18 4P3640 10 30 V" at bounding box center [712, 195] width 381 height 18
copy p "SENSOR FOTOELECTRICO VL18 4P3640 10 30 V"
click at [393, 133] on div "011475" at bounding box center [353, 143] width 252 height 21
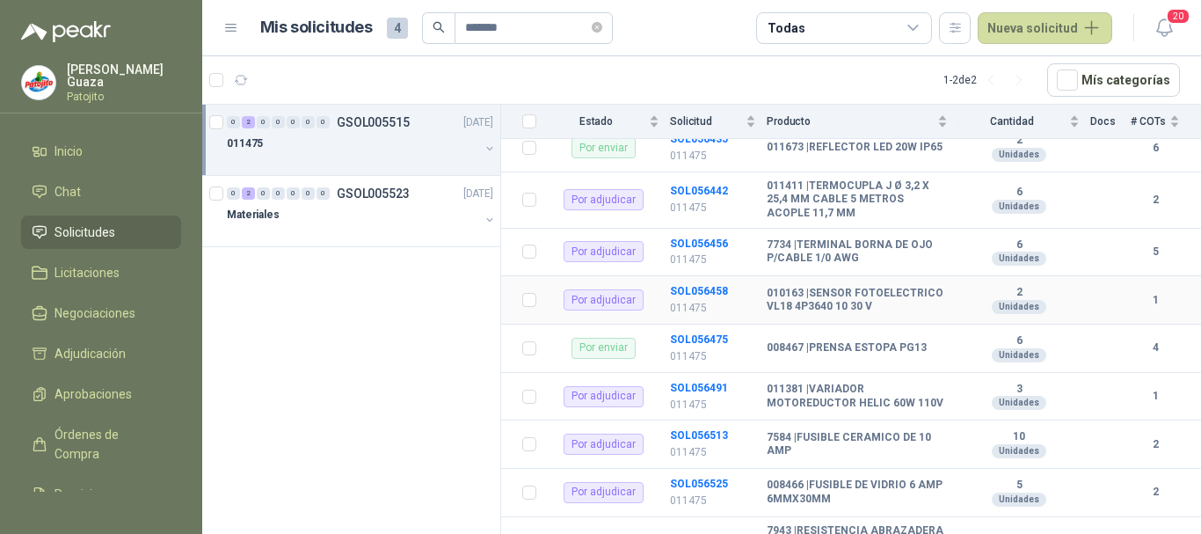
scroll to position [264, 0]
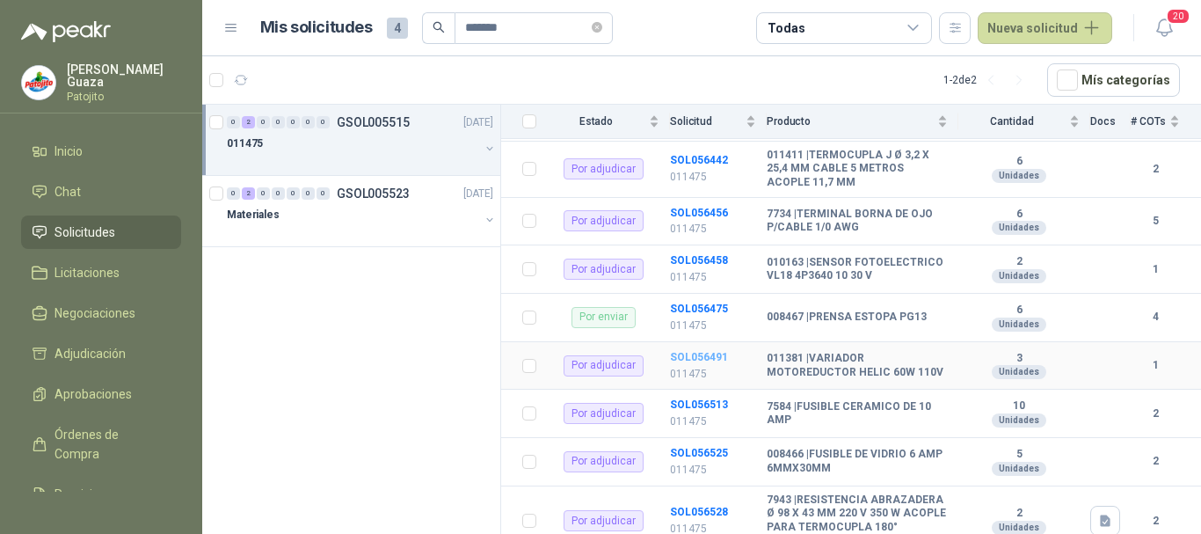
click at [722, 363] on b "SOL056491" at bounding box center [699, 357] width 58 height 12
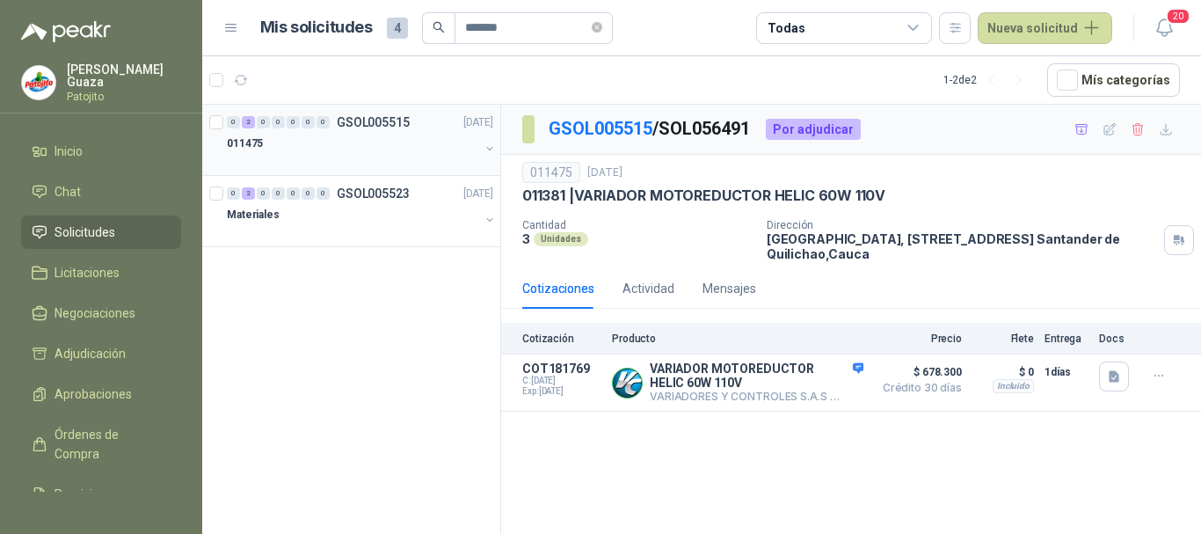
drag, startPoint x: 401, startPoint y: 116, endPoint x: 419, endPoint y: 119, distance: 18.6
click at [401, 117] on p "GSOL005515" at bounding box center [373, 122] width 73 height 12
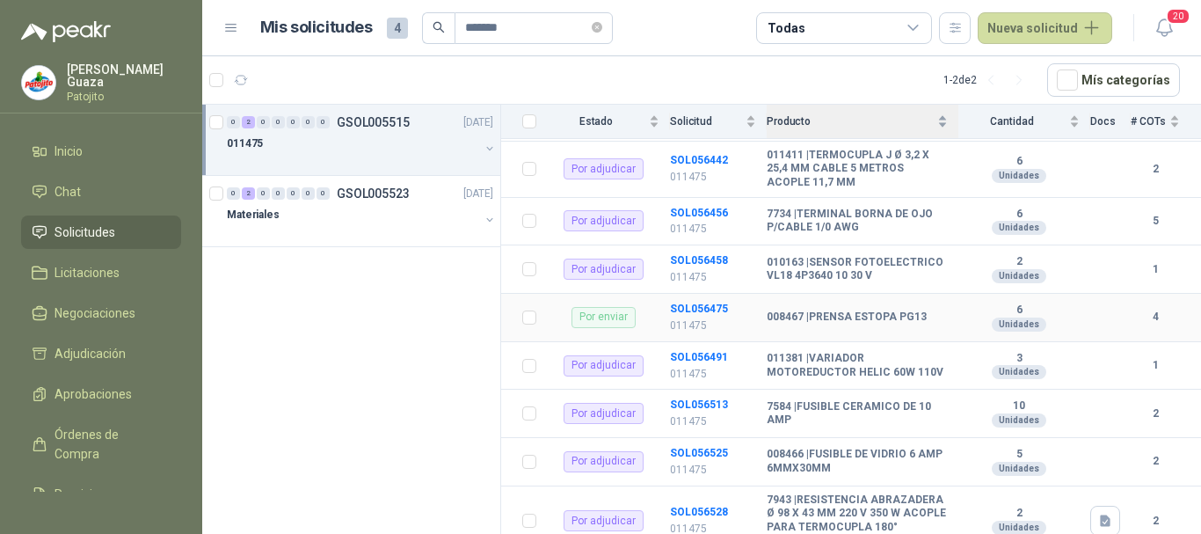
scroll to position [352, 0]
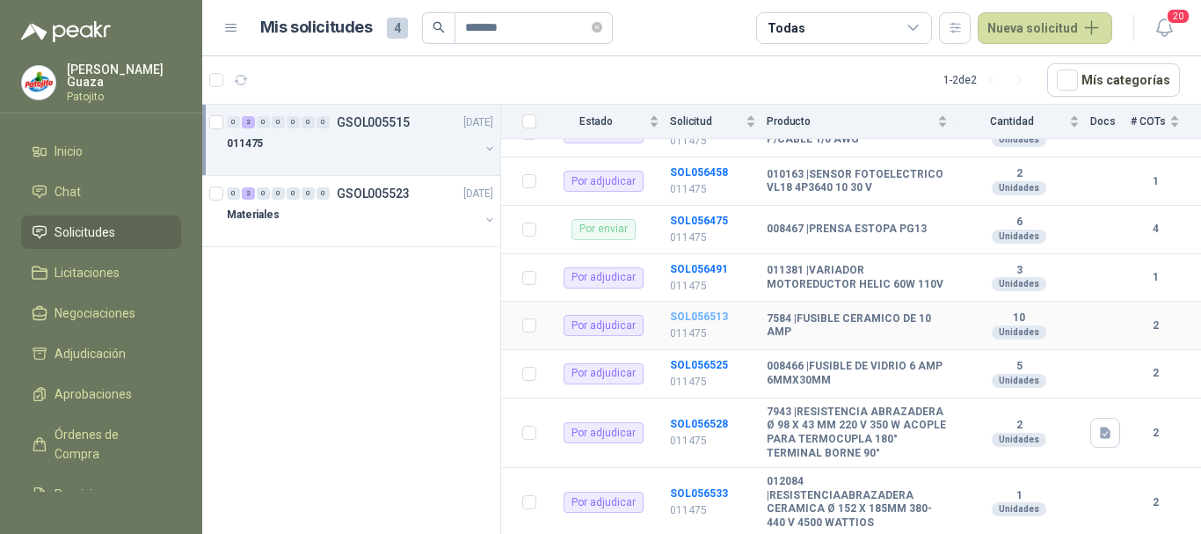
click at [673, 323] on b "SOL056513" at bounding box center [699, 316] width 58 height 12
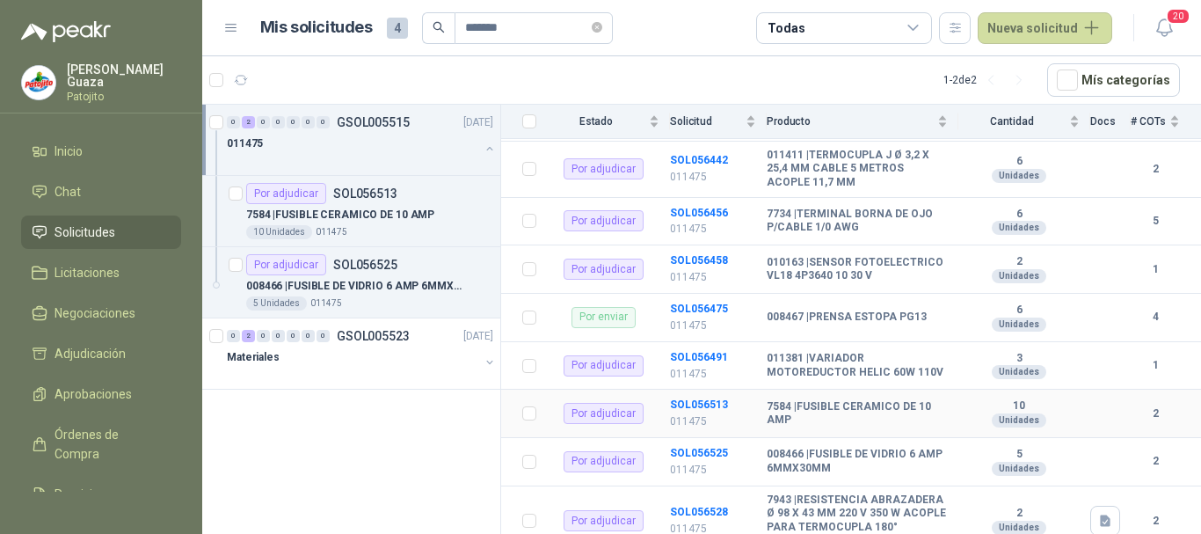
scroll to position [352, 0]
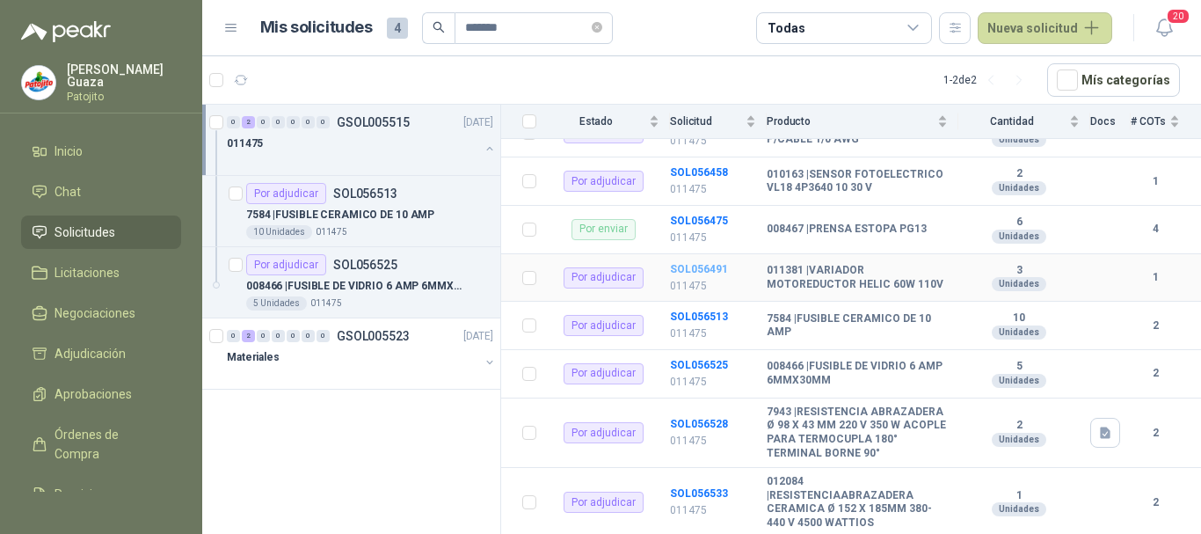
click at [700, 275] on b "SOL056491" at bounding box center [699, 269] width 58 height 12
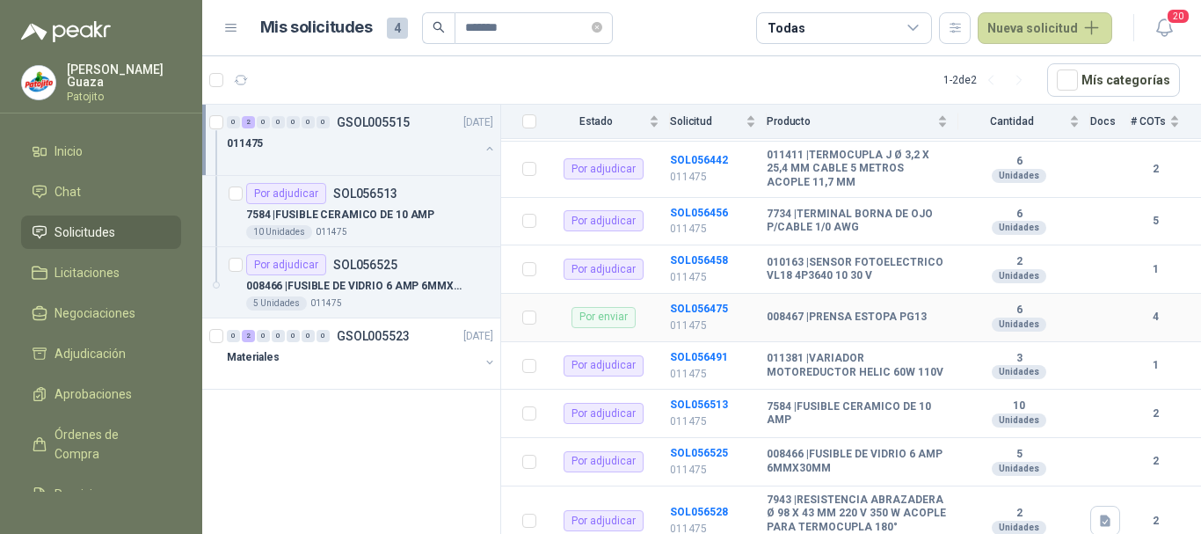
scroll to position [352, 0]
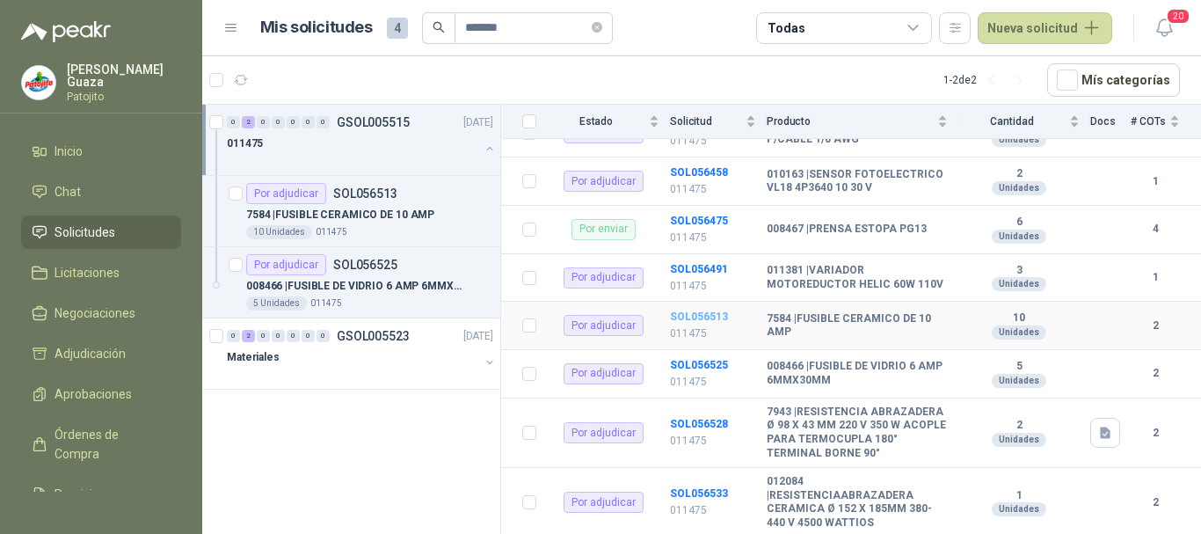
click at [712, 321] on b "SOL056513" at bounding box center [699, 316] width 58 height 12
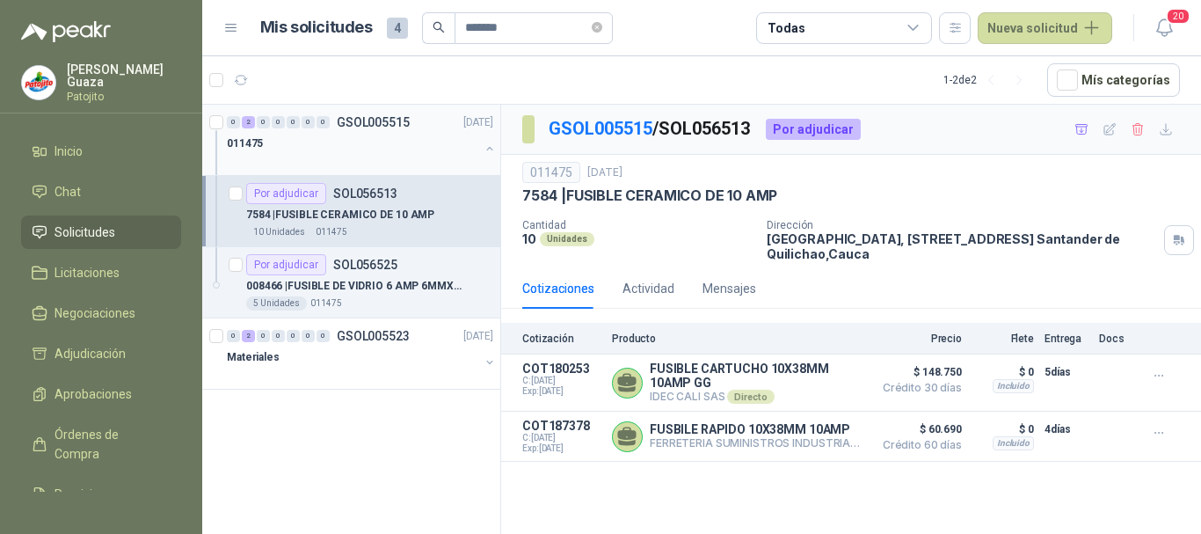
click at [397, 117] on p "GSOL005515" at bounding box center [373, 122] width 73 height 12
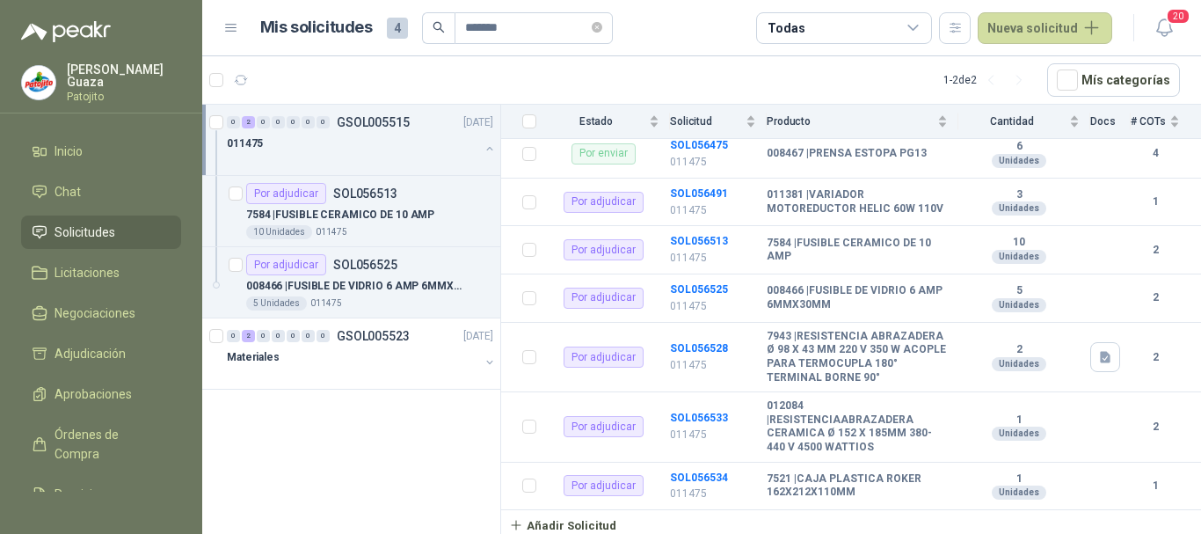
scroll to position [449, 0]
